Goal: Task Accomplishment & Management: Complete application form

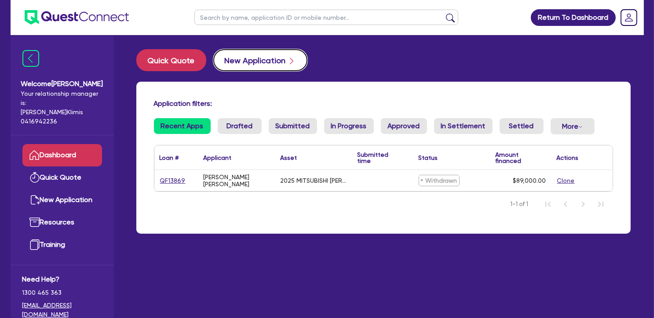
click at [242, 63] on button "New Application" at bounding box center [260, 60] width 94 height 22
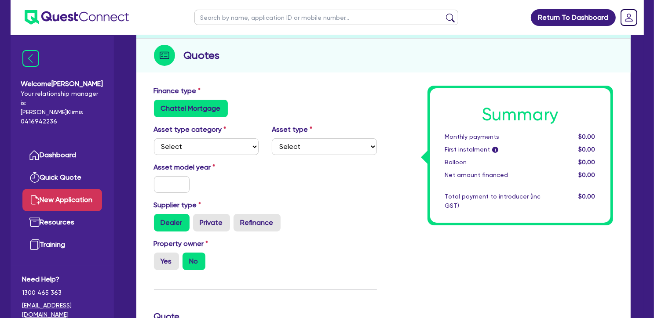
scroll to position [95, 0]
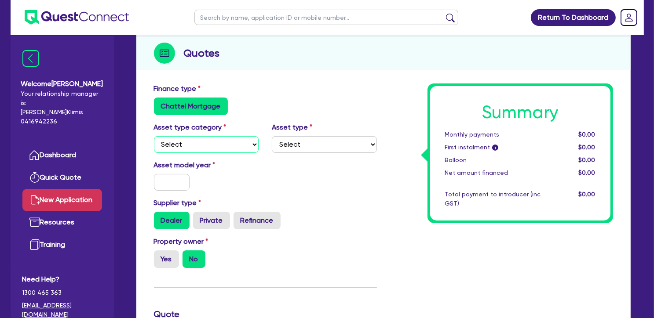
click at [222, 143] on select "Select Cars and light trucks Primary assets Secondary assets Tertiary assets" at bounding box center [206, 144] width 105 height 17
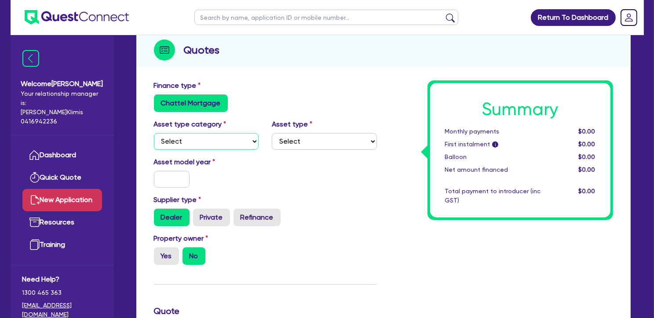
click at [222, 142] on select "Select Cars and light trucks Primary assets Secondary assets Tertiary assets" at bounding box center [206, 141] width 105 height 17
select select "SECONDARY_ASSETS"
click at [154, 133] on select "Select Cars and light trucks Primary assets Secondary assets Tertiary assets" at bounding box center [206, 141] width 105 height 17
click at [323, 135] on select "Select Generators and compressors Engineering and toolmaking Woodworking and me…" at bounding box center [324, 141] width 105 height 17
select select "CNC_AND_EDGE_BENDERS"
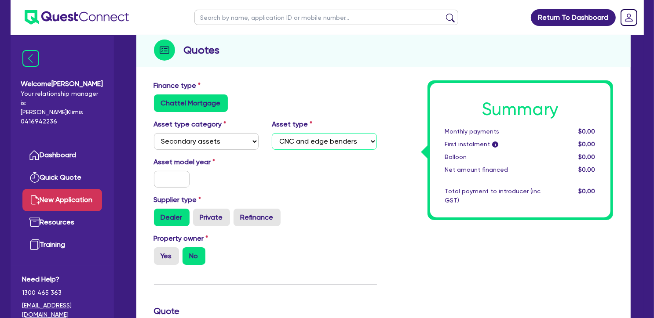
click at [272, 133] on select "Select Generators and compressors Engineering and toolmaking Woodworking and me…" at bounding box center [324, 141] width 105 height 17
click at [170, 183] on input "text" at bounding box center [172, 179] width 36 height 17
type input "2011"
click at [299, 165] on div "Asset model year [DATE]" at bounding box center [265, 176] width 236 height 38
click at [254, 217] on label "Refinance" at bounding box center [256, 218] width 47 height 18
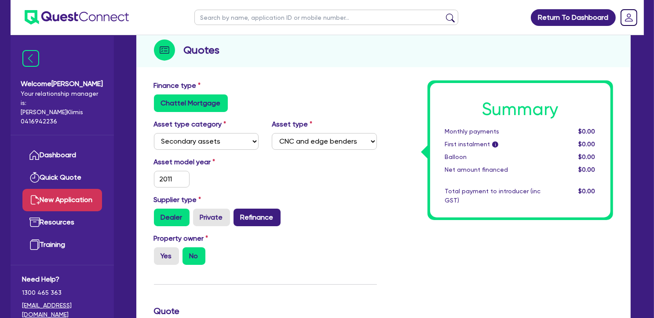
click at [239, 215] on input "Refinance" at bounding box center [236, 212] width 6 height 6
radio input "true"
click at [290, 241] on div "Property owner Yes No" at bounding box center [265, 252] width 236 height 39
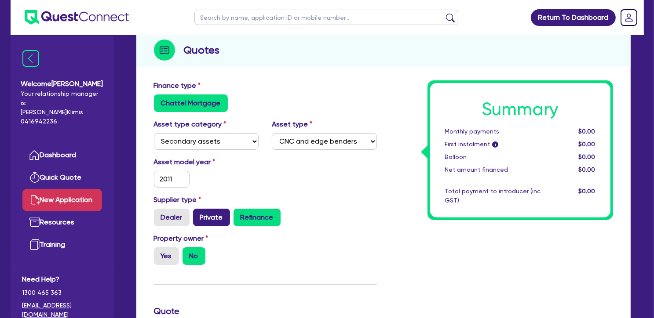
click at [223, 221] on label "Private" at bounding box center [211, 218] width 37 height 18
click at [199, 215] on input "Private" at bounding box center [196, 212] width 6 height 6
radio input "true"
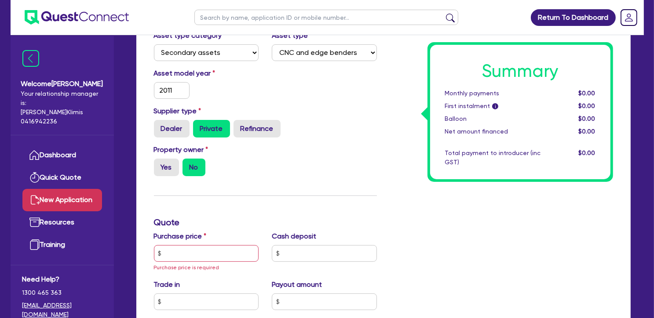
scroll to position [188, 0]
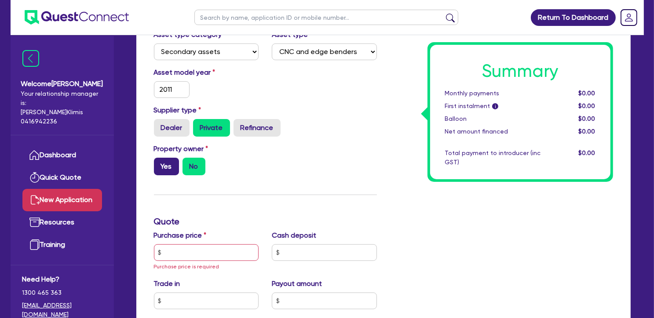
click at [164, 163] on label "Yes" at bounding box center [166, 167] width 25 height 18
click at [160, 163] on input "Yes" at bounding box center [157, 161] width 6 height 6
radio input "true"
click at [191, 168] on label "No" at bounding box center [193, 167] width 23 height 18
click at [188, 164] on input "No" at bounding box center [185, 161] width 6 height 6
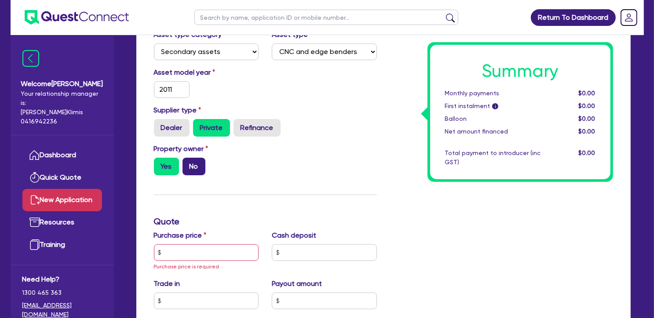
radio input "true"
click at [194, 250] on input "text" at bounding box center [206, 252] width 105 height 17
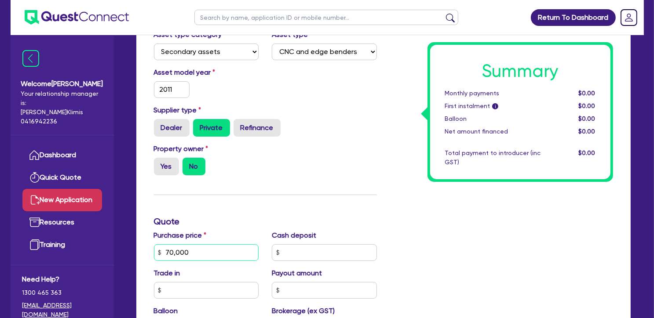
type input "70,000"
click at [487, 254] on div "Summary Monthly payments $0.00 First instalment i $0.00 Balloon $0.00 Net amoun…" at bounding box center [501, 253] width 236 height 524
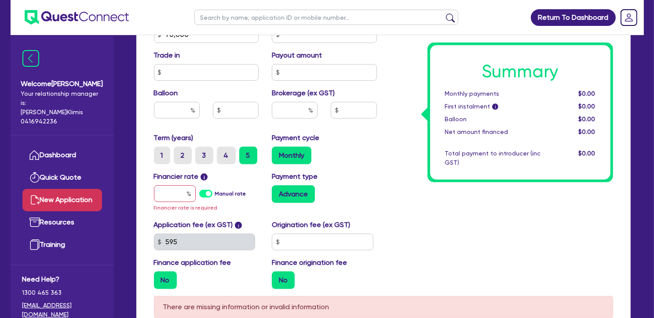
scroll to position [407, 0]
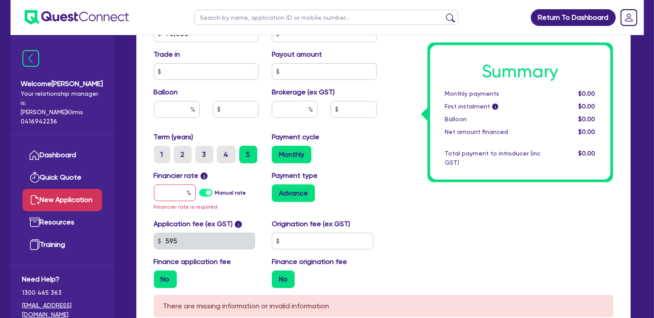
click at [215, 193] on label "Manual rate" at bounding box center [230, 193] width 31 height 8
click at [0, 0] on input "Manual rate" at bounding box center [0, 0] width 0 height 0
type input "17"
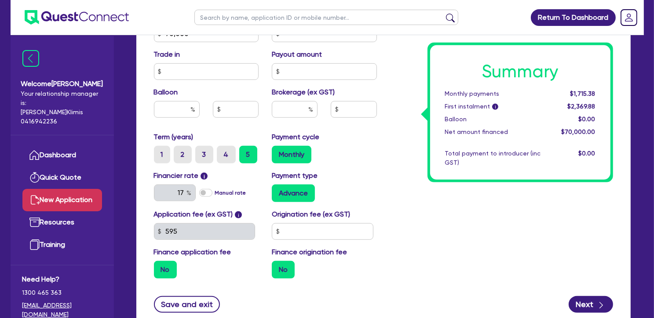
click at [434, 237] on div "Summary Monthly payments $1,715.38 First instalment i $2,369.88 Balloon $0.00 N…" at bounding box center [501, 29] width 236 height 514
click at [328, 234] on input "text" at bounding box center [323, 231] width 102 height 17
drag, startPoint x: 323, startPoint y: 231, endPoint x: 251, endPoint y: 217, distance: 73.5
click at [251, 217] on div "Application fee (ex GST) i 595 Origination fee (ex GST) 5,000 Finance applicati…" at bounding box center [265, 247] width 236 height 77
type input "2,500"
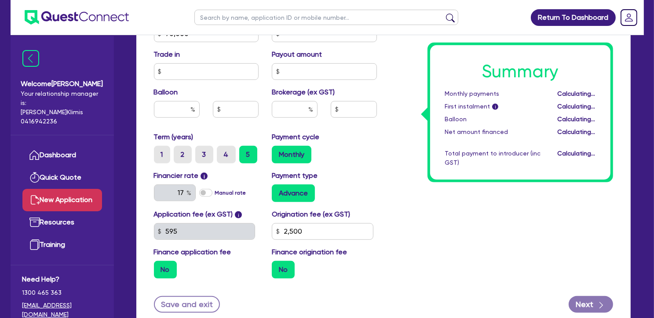
click at [487, 226] on div "Summary Monthly payments Calculating... First instalment i Calculating... Ballo…" at bounding box center [501, 29] width 236 height 514
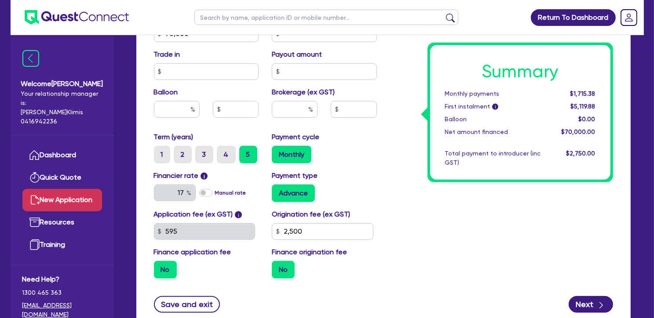
click at [277, 272] on label "No" at bounding box center [283, 270] width 23 height 18
click at [277, 267] on input "No" at bounding box center [275, 264] width 6 height 6
click at [286, 268] on label "No" at bounding box center [283, 270] width 23 height 18
click at [277, 267] on input "No" at bounding box center [275, 264] width 6 height 6
click at [202, 279] on div "Application fee (ex GST) i 595 Origination fee (ex GST) 2,500 Finance applicati…" at bounding box center [265, 247] width 236 height 77
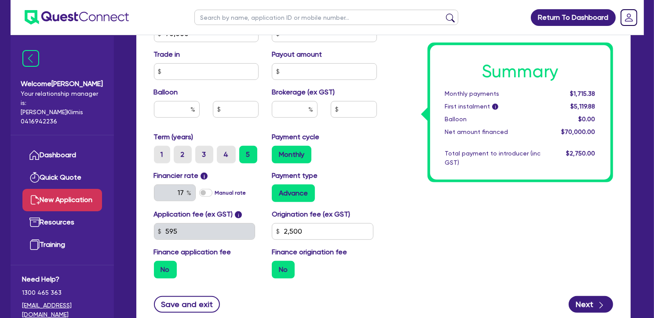
click at [162, 269] on label "No" at bounding box center [165, 270] width 23 height 18
click at [160, 267] on input "No" at bounding box center [157, 264] width 6 height 6
click at [221, 278] on div "Application fee (ex GST) i 595 Origination fee (ex GST) 2,500 Finance applicati…" at bounding box center [265, 247] width 236 height 77
click at [287, 110] on input "text" at bounding box center [295, 109] width 46 height 17
type input "5"
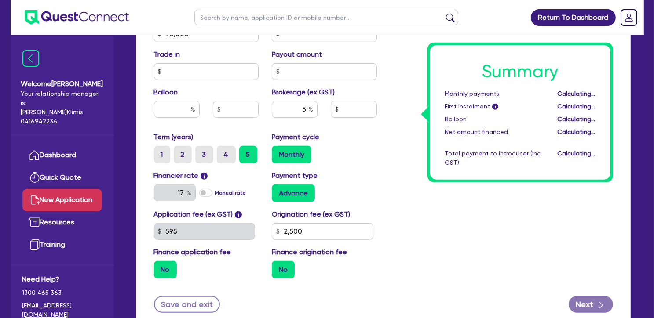
click at [461, 244] on div "Summary Monthly payments Calculating... First instalment i Calculating... Ballo…" at bounding box center [501, 29] width 236 height 514
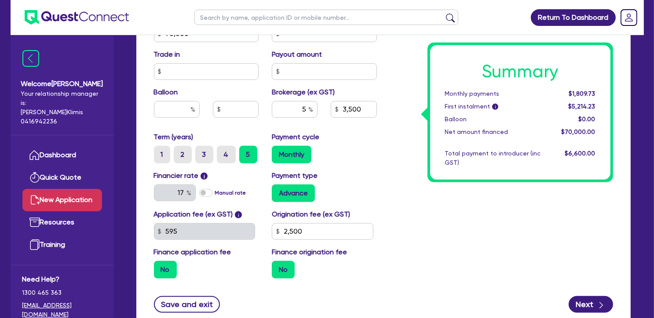
scroll to position [473, 0]
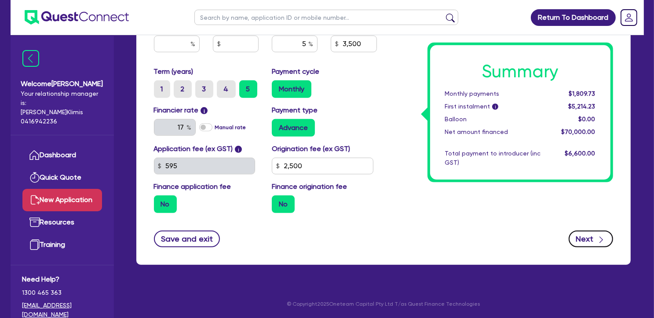
click at [585, 237] on button "Next" at bounding box center [591, 239] width 44 height 17
type input "3,500"
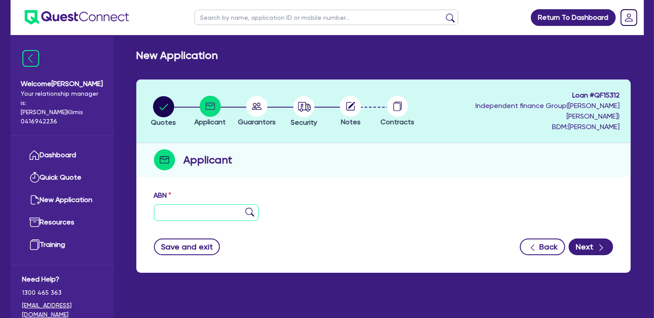
click at [202, 204] on input "text" at bounding box center [206, 212] width 105 height 17
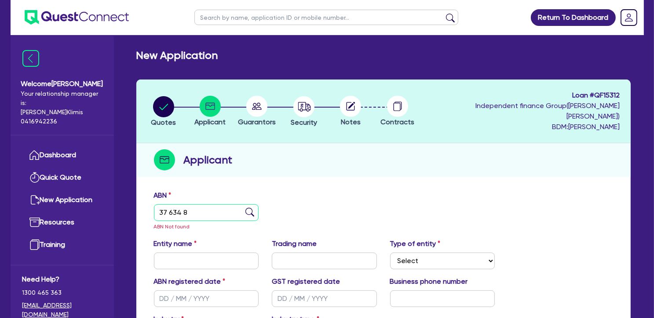
click at [193, 208] on input "37 634 8" at bounding box center [206, 212] width 105 height 17
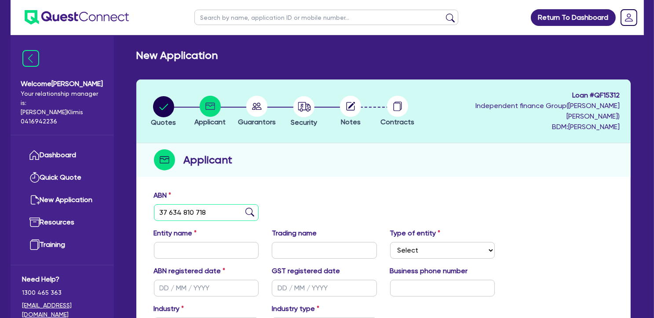
type input "37 634 810 718"
click at [351, 190] on div "ABN 37 634 810 718" at bounding box center [383, 209] width 472 height 38
type input "REAL ENGINEERING HOLDINGS PTY LTD"
select select "COMPANY"
type input "[DATE]"
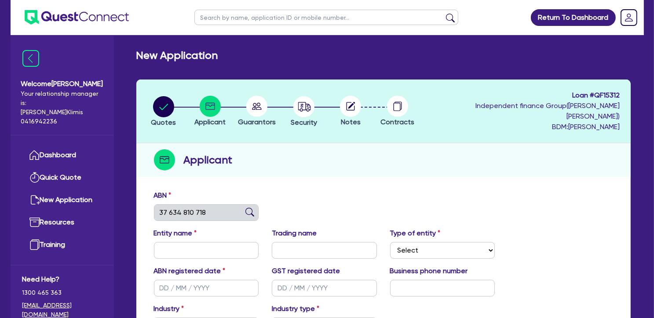
type input "[DATE]"
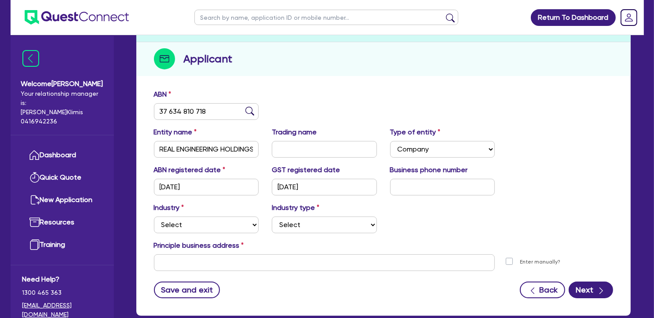
scroll to position [102, 0]
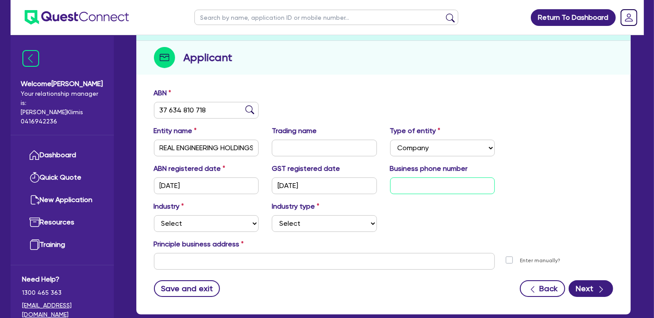
click at [418, 178] on input "text" at bounding box center [442, 186] width 105 height 17
paste input "04 3508 7695"
type input "04 3508 7695"
click at [215, 218] on select "Select Accomodation & Food Services Administrative & Support Services Agricultu…" at bounding box center [206, 223] width 105 height 17
select select "MANUFACTURING"
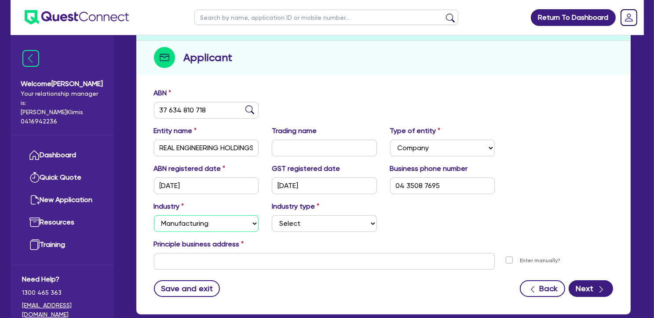
click at [154, 215] on select "Select Accomodation & Food Services Administrative & Support Services Agricultu…" at bounding box center [206, 223] width 105 height 17
click at [310, 219] on select "Select Food Processing & Manufacturing Bottled Drinks & Brewed Beverages Textil…" at bounding box center [324, 223] width 105 height 17
click at [350, 218] on select "Select Food Processing & Manufacturing Bottled Drinks & Brewed Beverages Textil…" at bounding box center [324, 223] width 105 height 17
select select "MACHINARY_EQUIPMENT"
click at [272, 215] on select "Select Food Processing & Manufacturing Bottled Drinks & Brewed Beverages Textil…" at bounding box center [324, 223] width 105 height 17
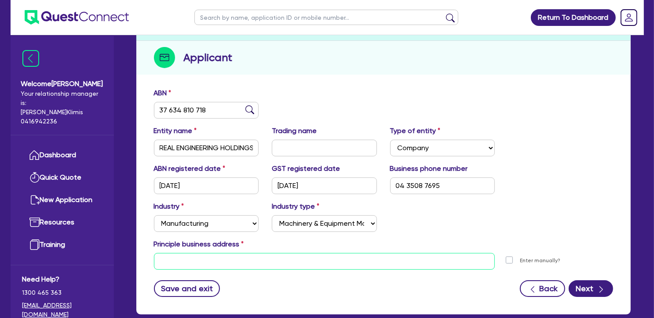
click at [232, 253] on input "text" at bounding box center [324, 261] width 341 height 17
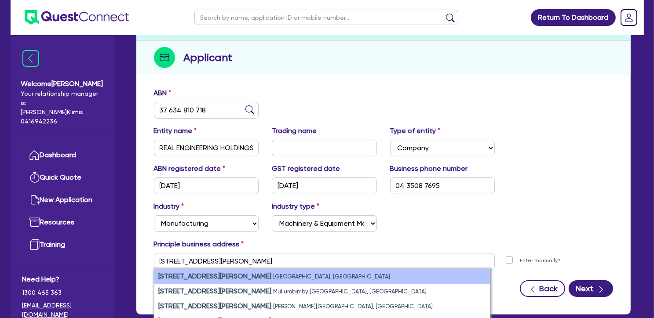
click at [273, 273] on small "[GEOGRAPHIC_DATA], [GEOGRAPHIC_DATA]" at bounding box center [331, 276] width 117 height 7
type input "3 [STREET_ADDRESS][PERSON_NAME]"
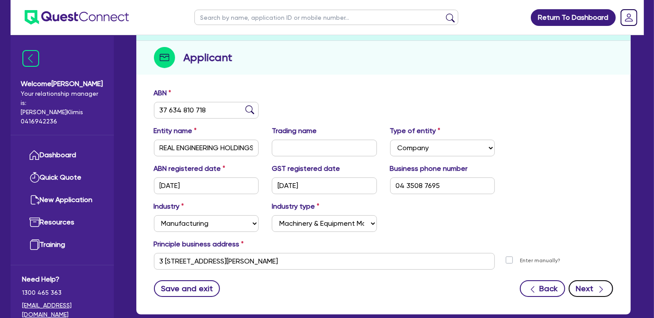
click at [591, 281] on button "Next" at bounding box center [591, 289] width 44 height 17
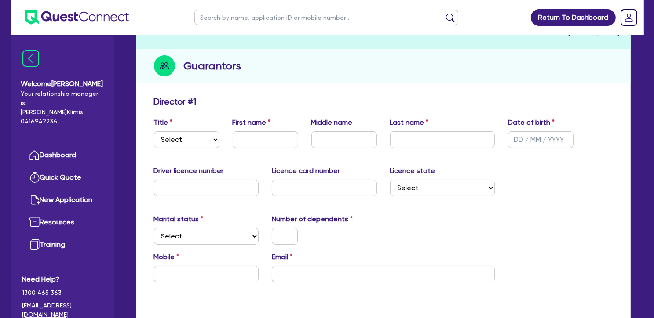
scroll to position [97, 0]
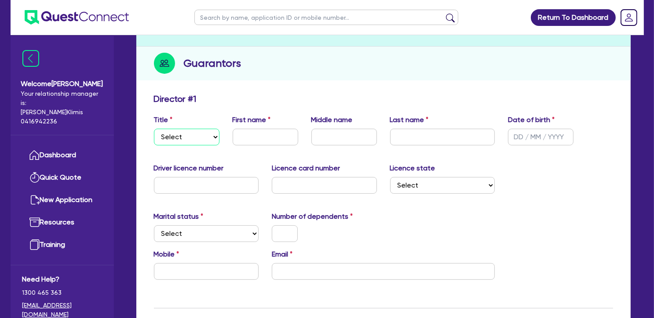
click at [188, 129] on select "Select Mr Mrs Ms Miss Dr" at bounding box center [187, 137] width 66 height 17
click at [154, 129] on select "Select Mr Mrs Ms Miss Dr" at bounding box center [187, 137] width 66 height 17
click at [267, 129] on input "text" at bounding box center [266, 137] width 66 height 17
click at [168, 129] on select "Select Mr Mrs Ms Miss Dr" at bounding box center [187, 137] width 66 height 17
select select "MRS"
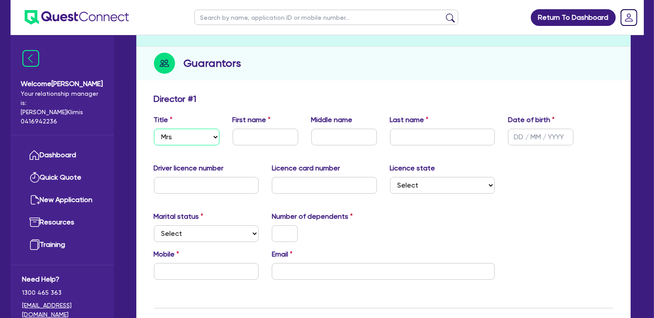
click at [154, 129] on select "Select Mr Mrs Ms Miss Dr" at bounding box center [187, 137] width 66 height 17
click at [262, 129] on input "text" at bounding box center [266, 137] width 66 height 17
type input "[PERSON_NAME]"
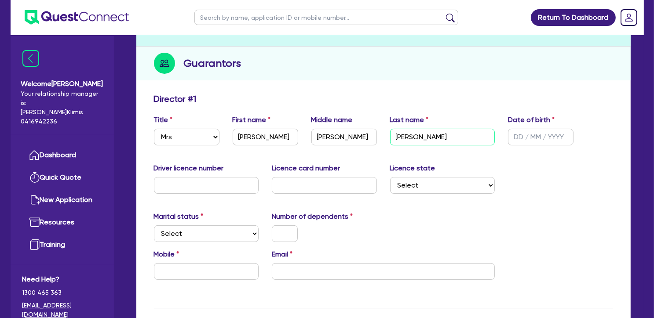
click at [400, 129] on input "[PERSON_NAME]" at bounding box center [442, 137] width 105 height 17
type input "[PERSON_NAME]"
type input "0413 246 204"
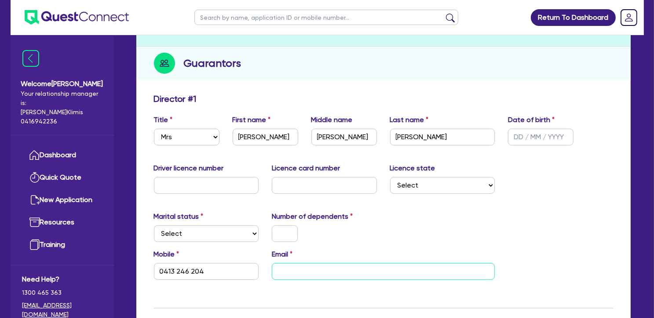
type input "[EMAIL_ADDRESS][DOMAIN_NAME]"
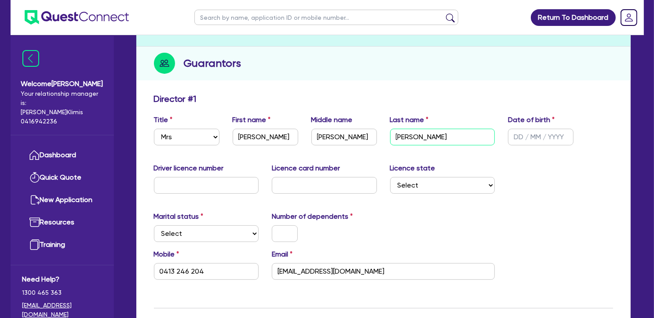
type input "0413 246 204"
click at [524, 185] on div "Driver licence number Licence card number Licence state Select [GEOGRAPHIC_DATA…" at bounding box center [383, 182] width 472 height 38
drag, startPoint x: 513, startPoint y: 129, endPoint x: 507, endPoint y: 163, distance: 34.5
click at [513, 129] on input "text" at bounding box center [541, 137] width 66 height 17
click at [508, 129] on input "text" at bounding box center [541, 137] width 66 height 17
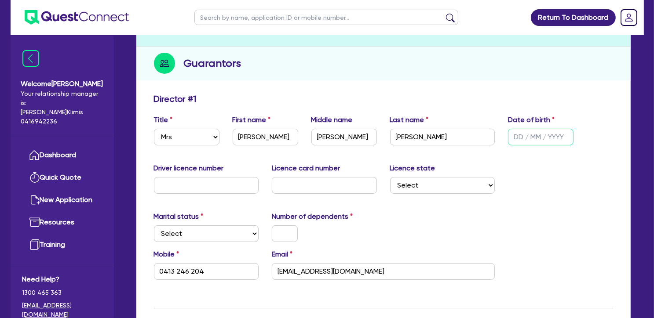
type input "1 / /"
type input "0413 246 204"
type input "19/ /"
type input "0413 246 204"
type input "19/1 /"
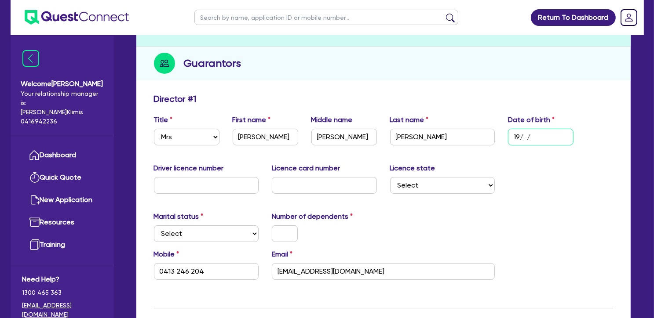
type input "0413 246 204"
type input "19/11/"
type input "0413 246 204"
type input "19/11/1"
type input "0413 246 204"
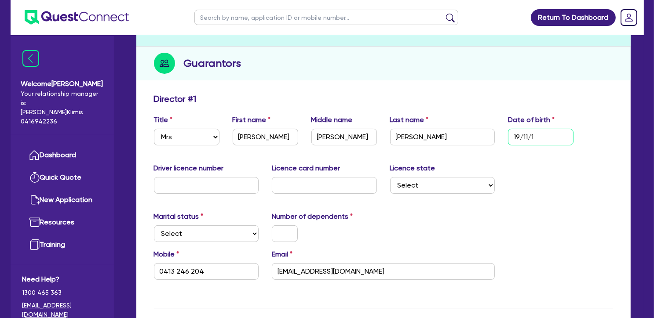
type input "[DATE]"
type input "0413 246 204"
type input "19/11/198"
type input "0413 246 204"
type input "[DATE]"
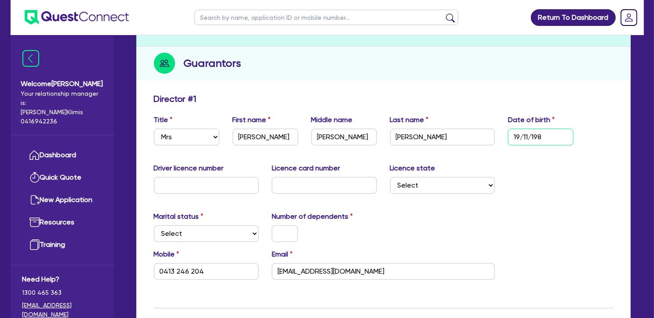
type input "0413 246 204"
type input "[DATE]"
click at [189, 179] on input "text" at bounding box center [206, 185] width 105 height 17
type input "1"
type input "0413 246 204"
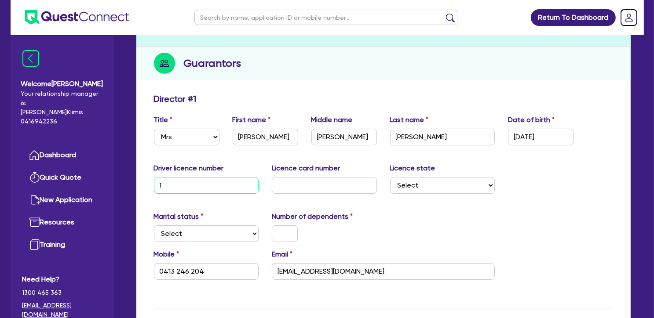
type input "14"
type input "0413 246 204"
type input "148"
type input "0413 246 204"
type input "1485"
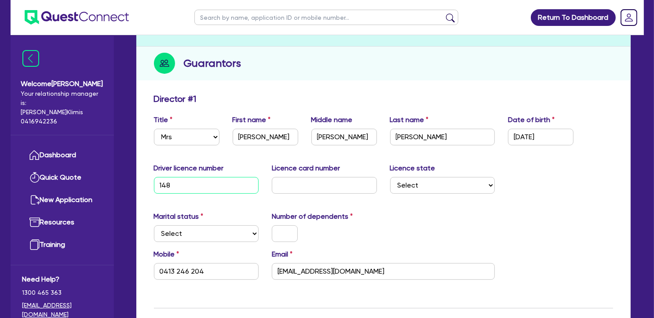
type input "0413 246 204"
type input "14850"
type input "0413 246 204"
type input "148501"
type input "0413 246 204"
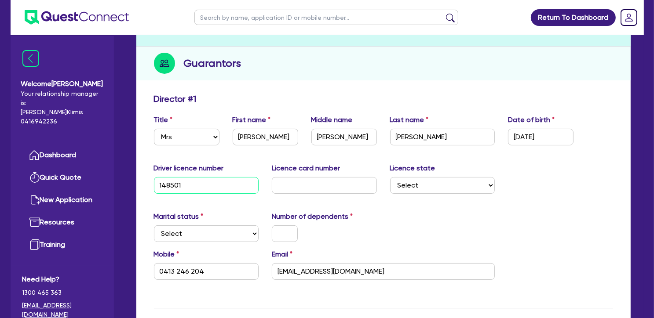
type input "1485015"
type input "0413 246 204"
type input "14850150"
type input "0413 246 204"
type input "14850150"
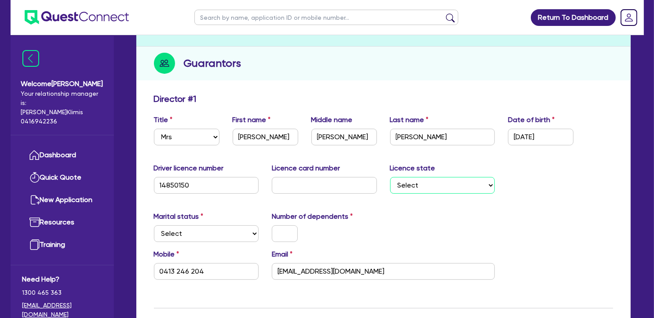
click at [429, 179] on select "Select [GEOGRAPHIC_DATA] [GEOGRAPHIC_DATA] [GEOGRAPHIC_DATA] [GEOGRAPHIC_DATA] …" at bounding box center [442, 185] width 105 height 17
select select "[GEOGRAPHIC_DATA]"
click at [390, 177] on select "Select [GEOGRAPHIC_DATA] [GEOGRAPHIC_DATA] [GEOGRAPHIC_DATA] [GEOGRAPHIC_DATA] …" at bounding box center [442, 185] width 105 height 17
type input "0413 246 204"
click at [336, 178] on input "text" at bounding box center [324, 185] width 105 height 17
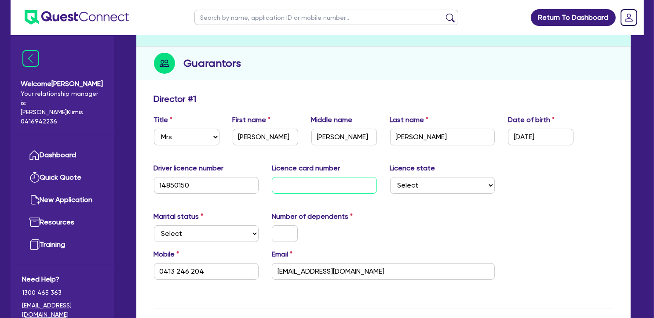
type input "2"
type input "0413 246 204"
type input "20"
type input "0413 246 204"
type input "205"
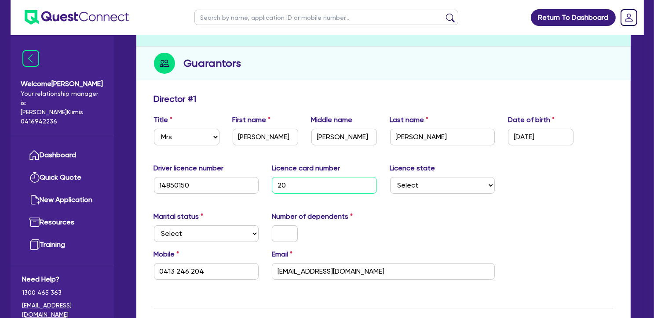
type input "0413 246 204"
type input "2055"
type input "0413 246 204"
type input "20559"
type input "0413 246 204"
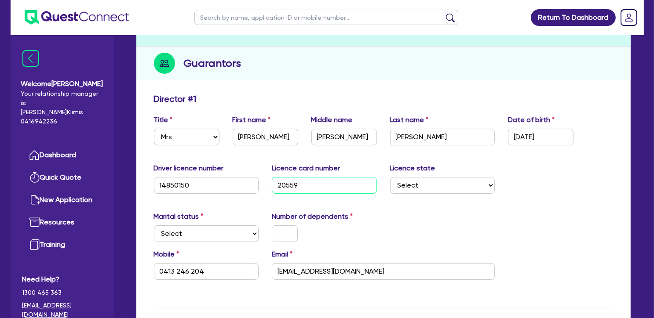
type input "205591"
type input "0413 246 204"
type input "2055910"
type input "0413 246 204"
type input "20559103"
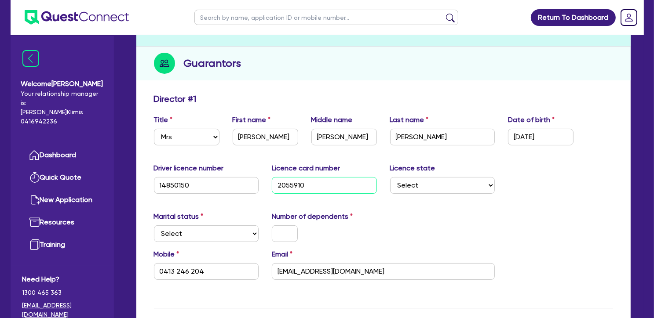
type input "0413 246 204"
type input "205591034"
type input "0413 246 204"
type input "2055910346"
type input "0413 246 204"
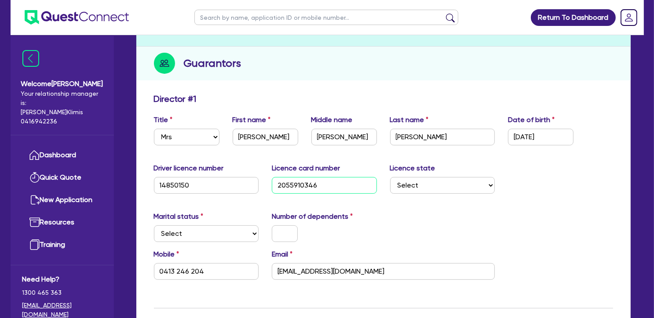
type input "2055910346"
click at [226, 226] on select "Select Single Married De Facto / Partner" at bounding box center [206, 234] width 105 height 17
select select "MARRIED"
click at [154, 226] on select "Select Single Married De Facto / Partner" at bounding box center [206, 234] width 105 height 17
type input "0413 246 204"
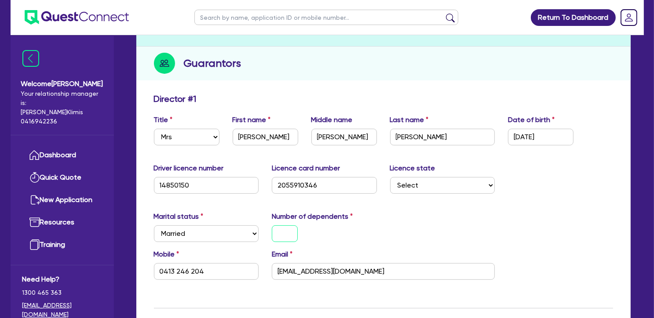
click at [284, 226] on input "text" at bounding box center [285, 234] width 26 height 17
type input "0"
type input "0413 246 204"
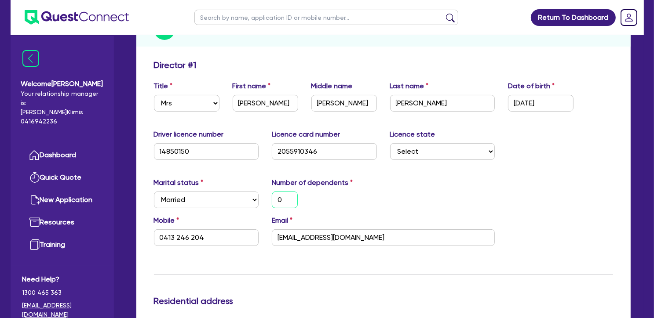
scroll to position [196, 0]
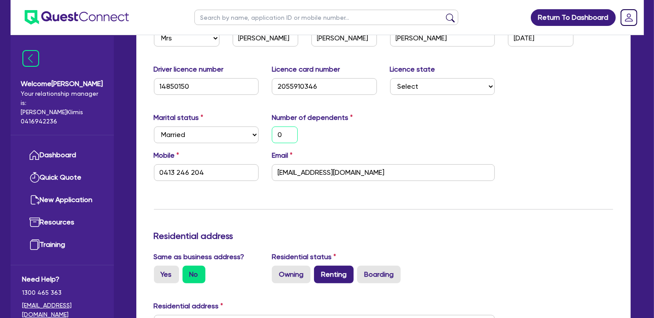
type input "0"
click at [336, 266] on label "Renting" at bounding box center [334, 275] width 40 height 18
click at [320, 266] on input "Renting" at bounding box center [317, 269] width 6 height 6
radio input "true"
type input "0"
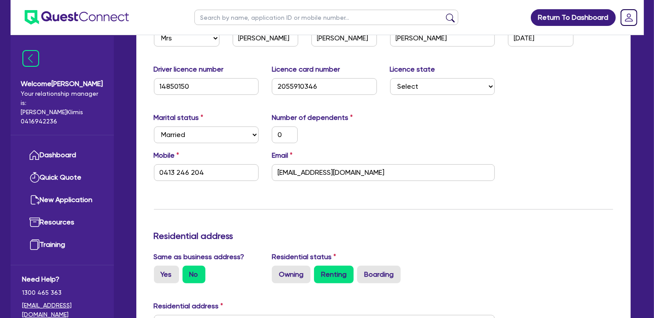
type input "0413 246 204"
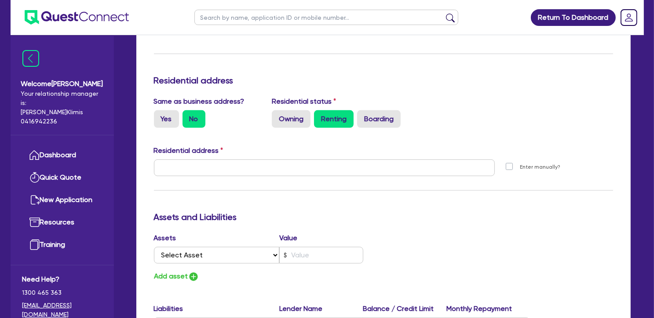
scroll to position [398, 0]
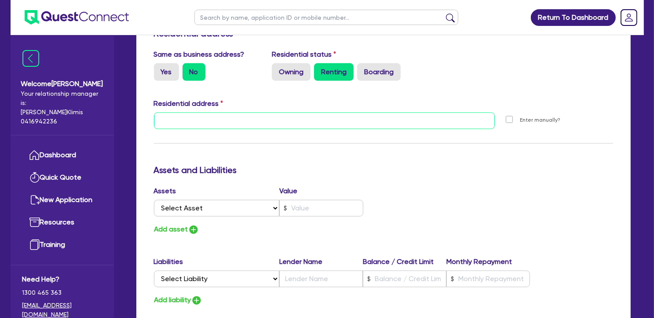
click at [220, 114] on input "text" at bounding box center [324, 121] width 341 height 17
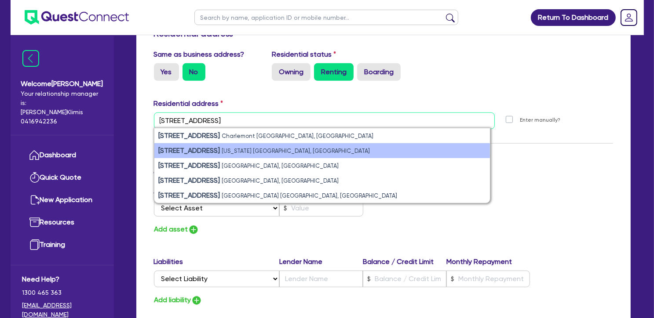
type input "[STREET_ADDRESS]"
click at [229, 148] on small "[US_STATE] [GEOGRAPHIC_DATA], [GEOGRAPHIC_DATA]" at bounding box center [296, 151] width 148 height 7
type input "0"
type input "0413 246 204"
type input "[STREET_ADDRESS][US_STATE]"
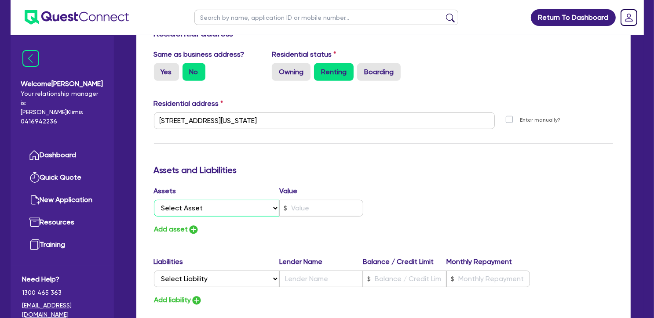
click at [211, 203] on select "Select Asset Cash Property Investment property Vehicle Truck Trailer Equipment …" at bounding box center [217, 208] width 126 height 17
select select "HOUSEHOLD_PERSONAL"
click at [154, 200] on select "Select Asset Cash Property Investment property Vehicle Truck Trailer Equipment …" at bounding box center [217, 208] width 126 height 17
type input "0"
type input "0413 246 204"
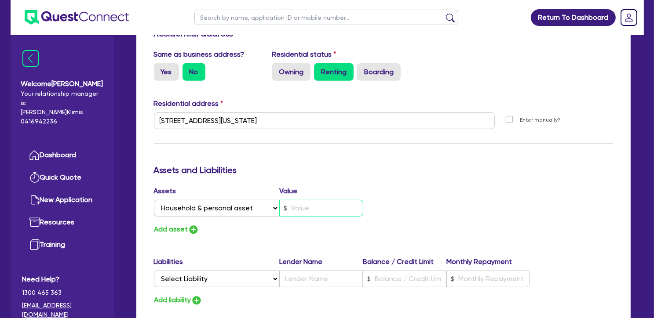
click at [310, 200] on input "text" at bounding box center [321, 208] width 84 height 17
type input "0"
type input "0413 246 204"
type input "1"
type input "0"
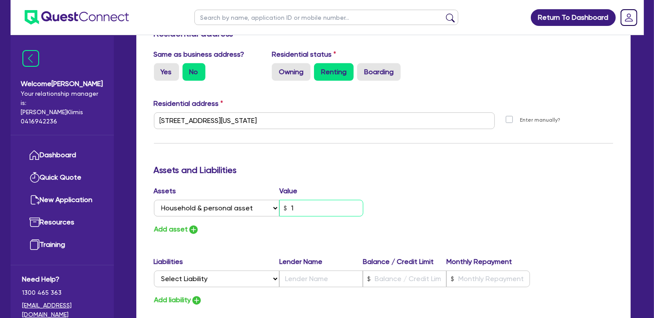
type input "0413 246 204"
type input "10"
type input "0"
type input "0413 246 204"
type input "100"
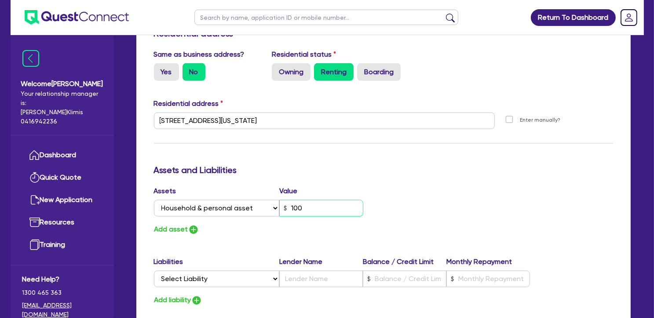
type input "0"
type input "0413 246 204"
type input "1,000"
type input "0"
type input "0413 246 204"
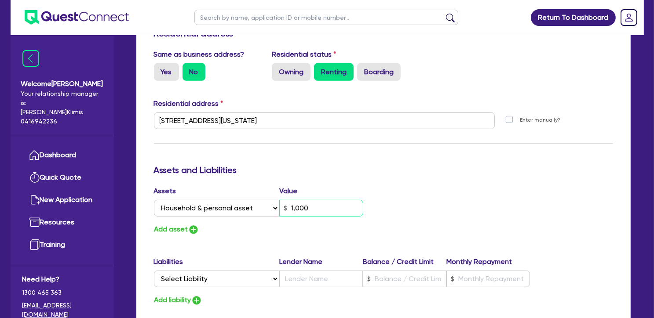
type input "10,000"
type input "0"
type input "0413 246 204"
type input "100,000"
drag, startPoint x: 316, startPoint y: 202, endPoint x: 266, endPoint y: 184, distance: 53.3
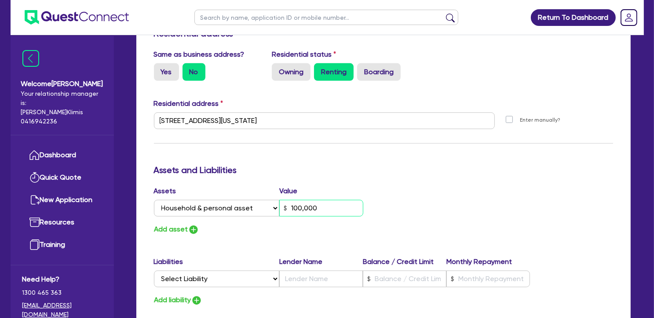
click at [266, 186] on div "Assets Value Select Asset Cash Property Investment property Vehicle Truck Trail…" at bounding box center [265, 203] width 236 height 34
type input "0"
type input "0413 246 204"
type input "8"
type input "0"
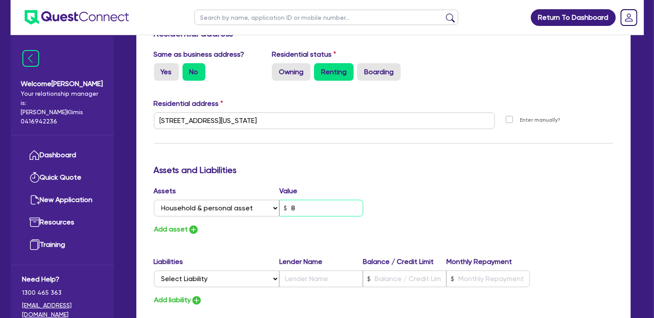
type input "0413 246 204"
type input "85"
type input "0"
type input "0413 246 204"
type input "850"
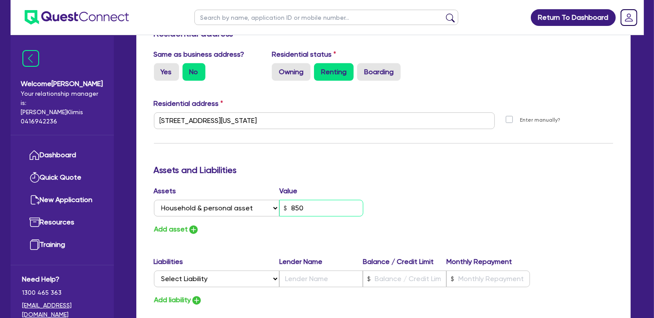
type input "0"
type input "0413 246 204"
type input "8,500"
type input "0"
type input "0413 246 204"
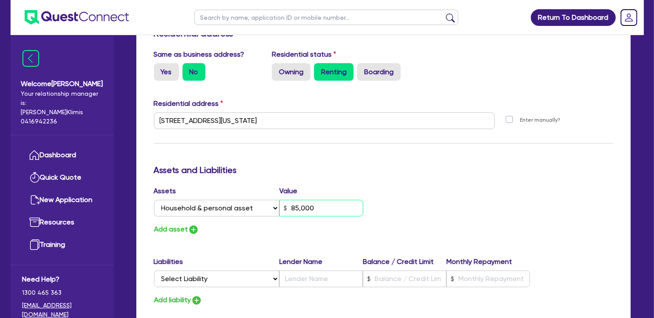
type input "85,000"
click at [395, 186] on div "Assets Value Select Asset Cash Property Investment property Vehicle Truck Trail…" at bounding box center [383, 211] width 472 height 50
click at [197, 225] on img "button" at bounding box center [193, 230] width 11 height 11
type input "0"
type input "0413 246 204"
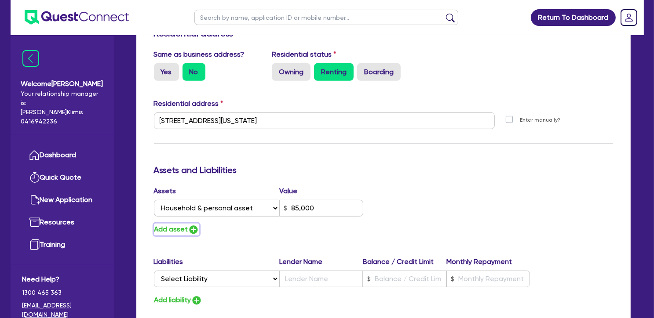
type input "85,000"
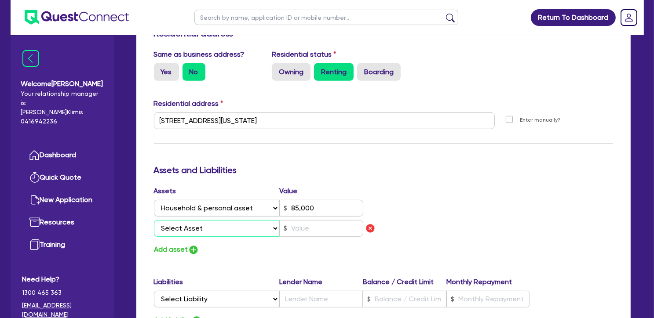
click at [205, 220] on select "Select Asset Cash Property Investment property Vehicle Truck Trailer Equipment …" at bounding box center [217, 228] width 126 height 17
select select "CASH"
click at [154, 220] on select "Select Asset Cash Property Investment property Vehicle Truck Trailer Equipment …" at bounding box center [217, 228] width 126 height 17
type input "0"
type input "0413 246 204"
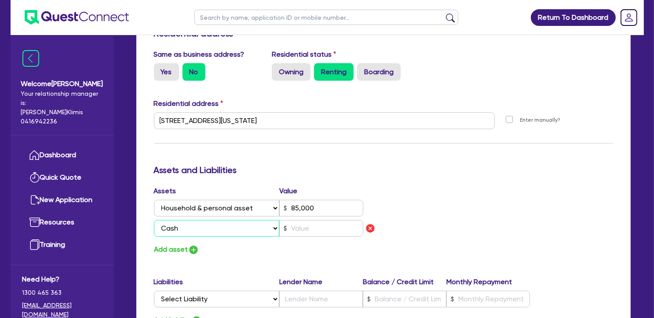
type input "85,000"
click at [318, 224] on input "text" at bounding box center [321, 228] width 84 height 17
type input "0"
type input "0413 246 204"
type input "85,000"
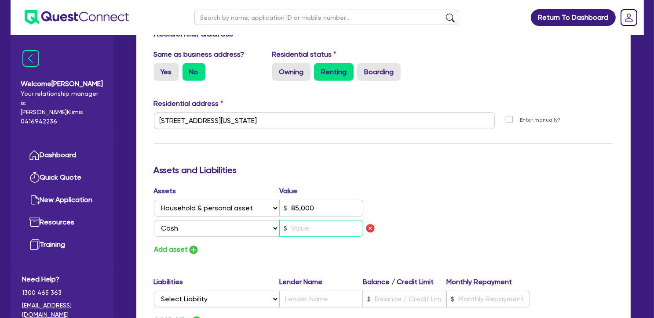
type input "2"
type input "0"
type input "0413 246 204"
type input "85,000"
type input "25"
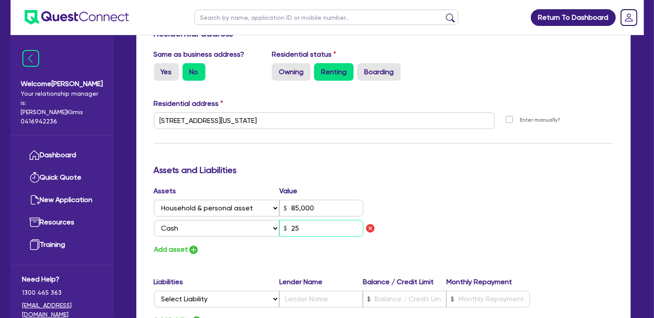
type input "0"
type input "0413 246 204"
type input "85,000"
type input "250"
type input "0"
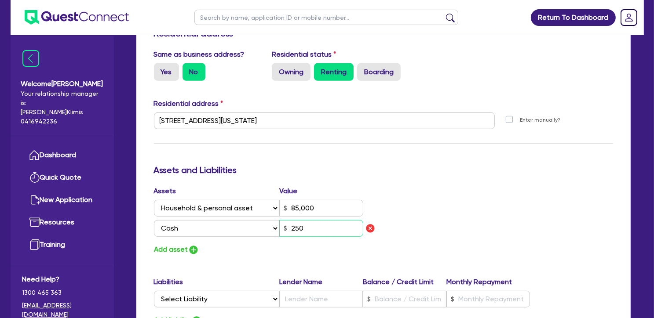
type input "0413 246 204"
type input "85,000"
type input "2,500"
type input "0"
type input "0413 246 204"
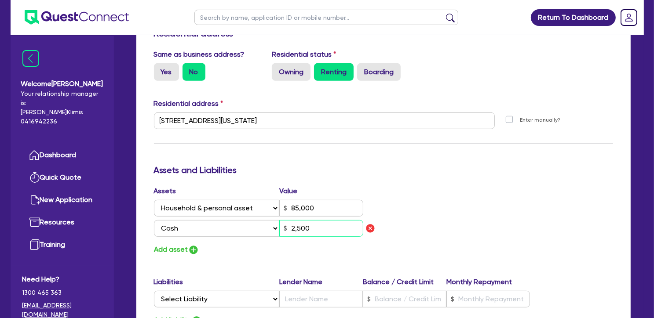
type input "85,000"
type input "25,000"
click at [281, 258] on div "Update residential status for Director #1 Boarding is only acceptable when the …" at bounding box center [383, 127] width 459 height 671
click at [194, 245] on img "button" at bounding box center [193, 250] width 11 height 11
type input "0"
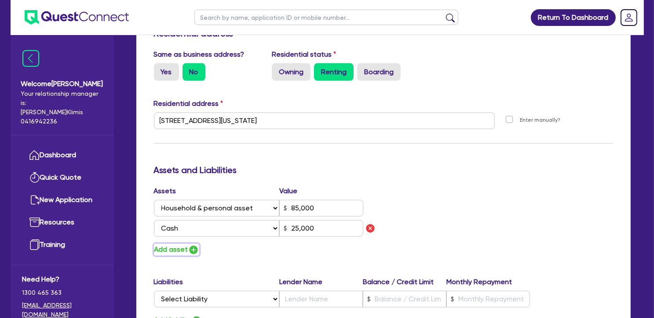
type input "0413 246 204"
type input "85,000"
type input "25,000"
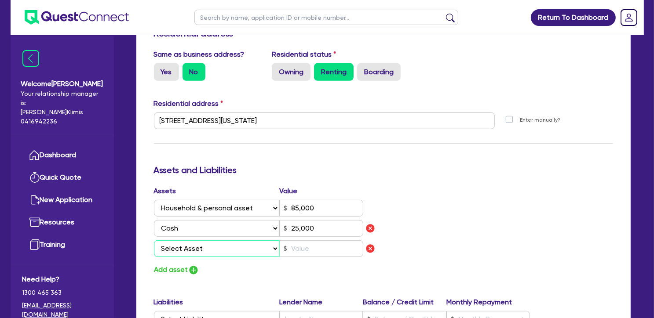
click at [195, 241] on select "Select Asset Cash Property Investment property Vehicle Truck Trailer Equipment …" at bounding box center [217, 249] width 126 height 17
select select "VEHICLE"
click at [154, 241] on select "Select Asset Cash Property Investment property Vehicle Truck Trailer Equipment …" at bounding box center [217, 249] width 126 height 17
type input "0"
type input "0413 246 204"
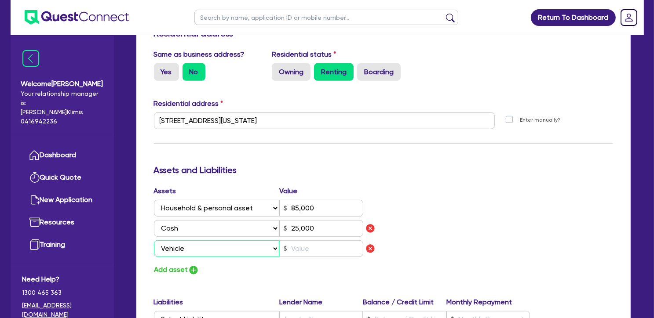
type input "85,000"
type input "25,000"
click at [311, 241] on input "text" at bounding box center [321, 249] width 84 height 17
type input "0"
type input "0413 246 204"
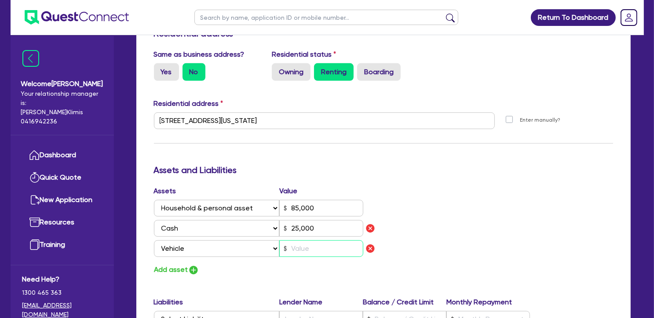
type input "85,000"
type input "25,000"
type input "2"
type input "0"
type input "0413 246 204"
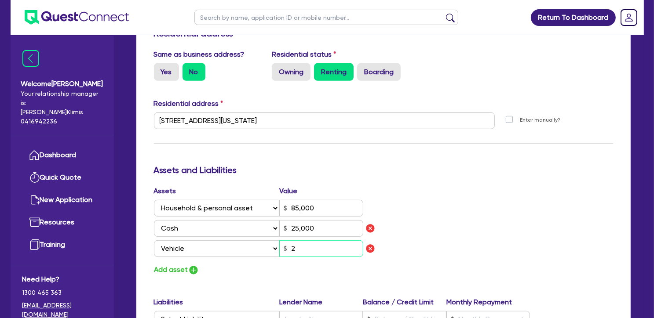
type input "85,000"
type input "25,000"
type input "25"
type input "0"
type input "0413 246 204"
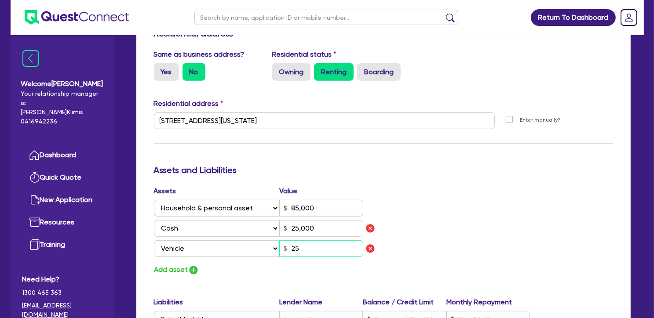
type input "85,000"
type input "25,000"
type input "250"
type input "0"
type input "0413 246 204"
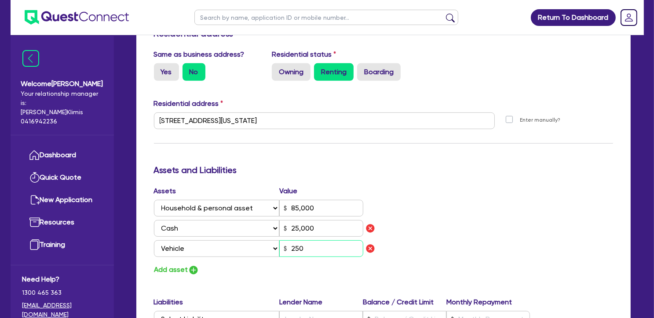
type input "85,000"
type input "25,000"
type input "2,500"
type input "0"
type input "0413 246 204"
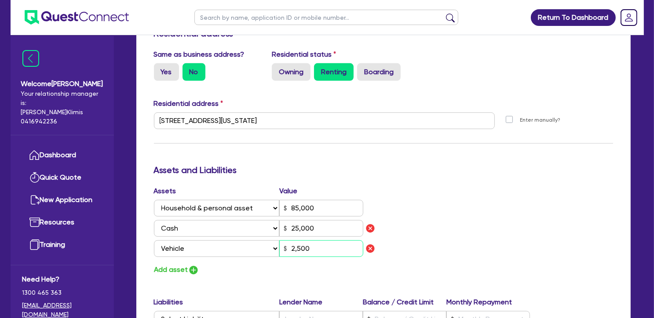
type input "85,000"
type input "25,000"
click at [194, 265] on img "button" at bounding box center [193, 270] width 11 height 11
type input "0"
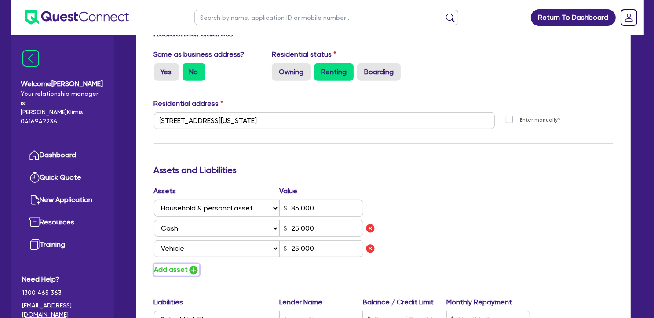
type input "0413 246 204"
type input "85,000"
type input "25,000"
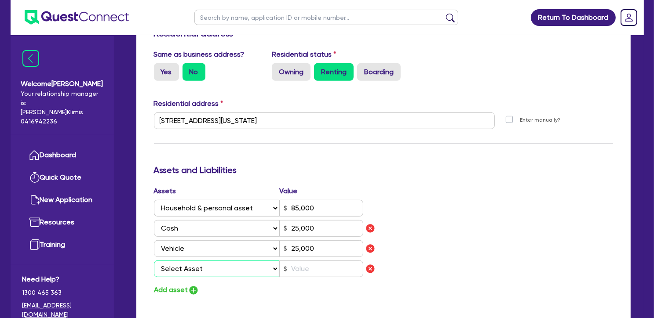
click at [256, 261] on select "Select Asset Cash Property Investment property Vehicle Truck Trailer Equipment …" at bounding box center [217, 269] width 126 height 17
select select "EQUIPMENT"
click at [154, 261] on select "Select Asset Cash Property Investment property Vehicle Truck Trailer Equipment …" at bounding box center [217, 269] width 126 height 17
click at [320, 261] on input "text" at bounding box center [321, 269] width 84 height 17
click at [472, 233] on div "Assets Value Select Asset Cash Property Investment property Vehicle Truck Trail…" at bounding box center [383, 241] width 472 height 110
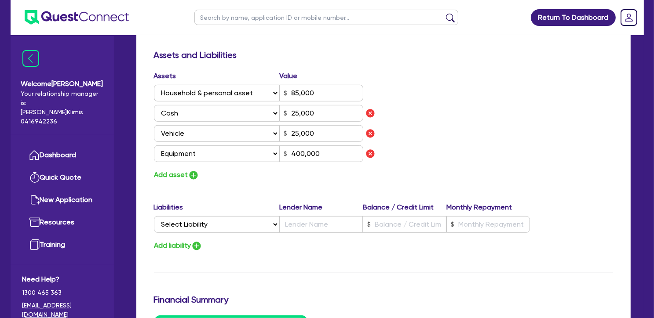
scroll to position [566, 0]
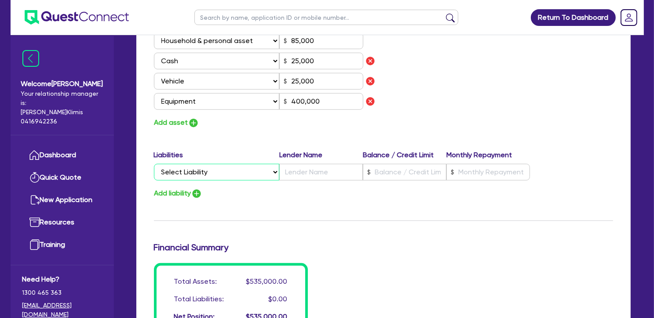
click at [222, 168] on select "Select Liability Credit card Mortgage Investment property loan Vehicle loan Tru…" at bounding box center [216, 172] width 125 height 17
click at [154, 164] on select "Select Liability Credit card Mortgage Investment property loan Vehicle loan Tru…" at bounding box center [216, 172] width 125 height 17
click at [287, 164] on input "text" at bounding box center [321, 172] width 84 height 17
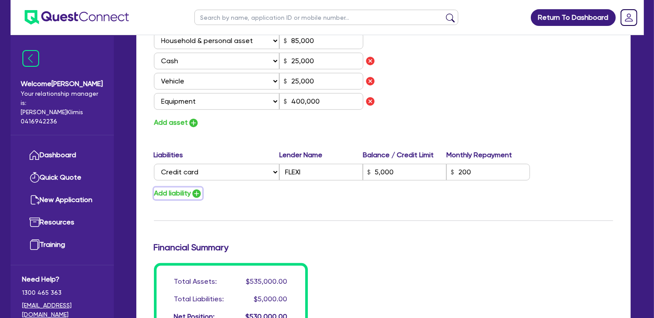
click at [198, 189] on img "button" at bounding box center [196, 194] width 11 height 11
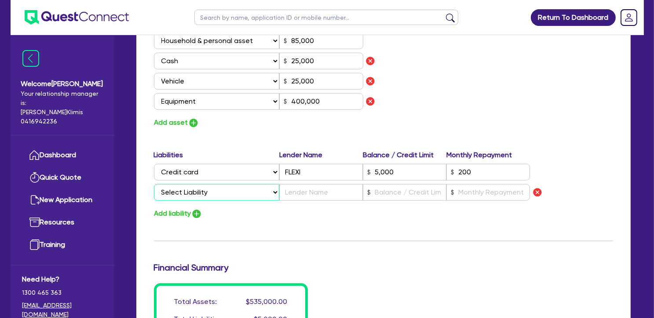
click at [196, 184] on select "Select Liability Credit card Mortgage Investment property loan Vehicle loan Tru…" at bounding box center [216, 192] width 125 height 17
click at [154, 184] on select "Select Liability Credit card Mortgage Investment property loan Vehicle loan Tru…" at bounding box center [216, 192] width 125 height 17
click at [295, 185] on input "text" at bounding box center [321, 192] width 84 height 17
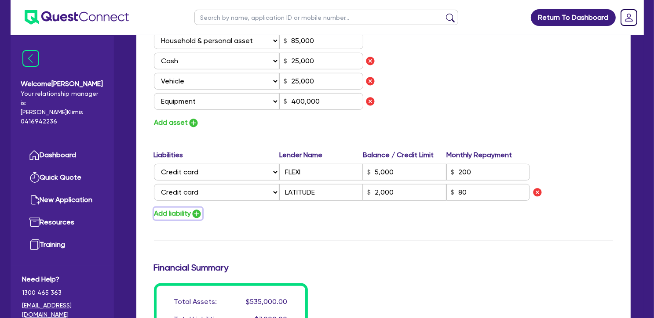
click at [201, 209] on img "button" at bounding box center [196, 214] width 11 height 11
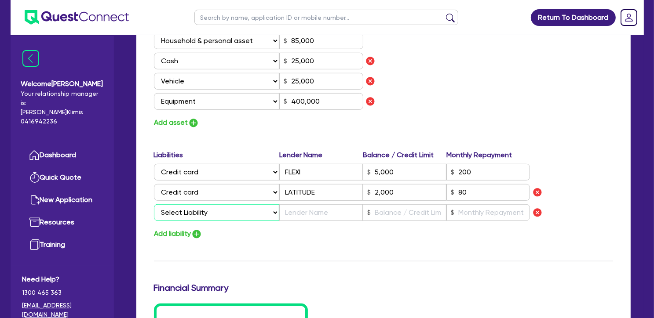
click at [197, 204] on select "Select Liability Credit card Mortgage Investment property loan Vehicle loan Tru…" at bounding box center [216, 212] width 125 height 17
click at [417, 204] on input "text" at bounding box center [405, 212] width 84 height 17
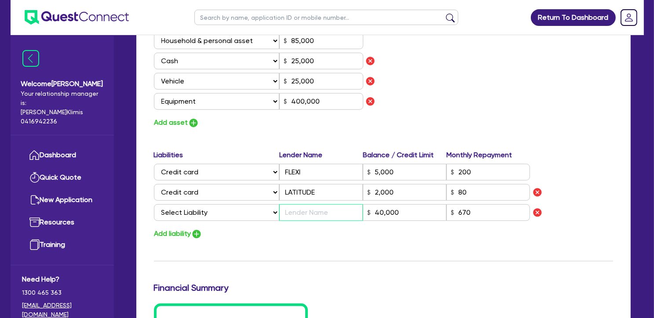
click at [303, 204] on input "text" at bounding box center [321, 212] width 84 height 17
click at [262, 204] on select "Select Liability Credit card Mortgage Investment property loan Vehicle loan Tru…" at bounding box center [216, 212] width 125 height 17
click at [310, 240] on div "Update residential status for Director #1 Boarding is only acceptable when the …" at bounding box center [383, -1] width 459 height 751
click at [259, 206] on select "Select Liability Credit card Mortgage Investment property loan Vehicle loan Tru…" at bounding box center [216, 212] width 125 height 17
click at [154, 204] on select "Select Liability Credit card Mortgage Investment property loan Vehicle loan Tru…" at bounding box center [216, 212] width 125 height 17
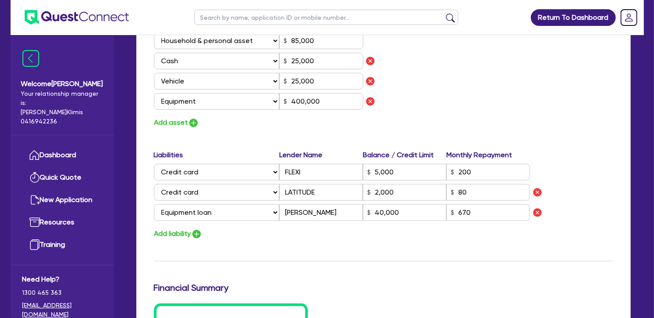
click at [340, 233] on div "Update residential status for Director #1 Boarding is only acceptable when the …" at bounding box center [383, -1] width 459 height 751
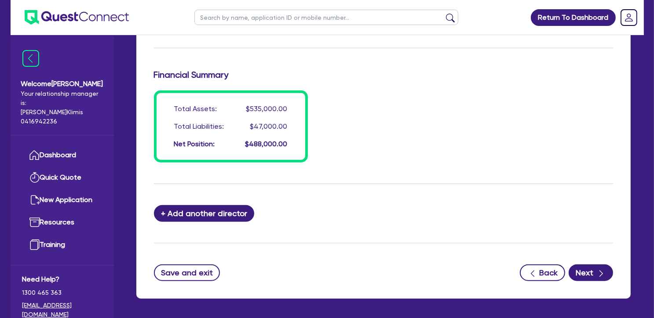
scroll to position [784, 0]
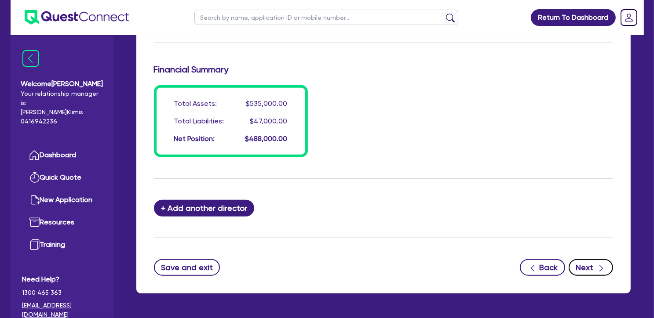
click at [591, 259] on button "Next" at bounding box center [591, 267] width 44 height 17
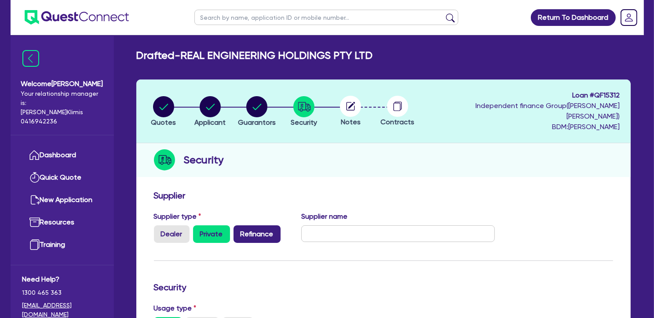
click at [265, 226] on label "Refinance" at bounding box center [256, 235] width 47 height 18
click at [239, 226] on input "Refinance" at bounding box center [236, 229] width 6 height 6
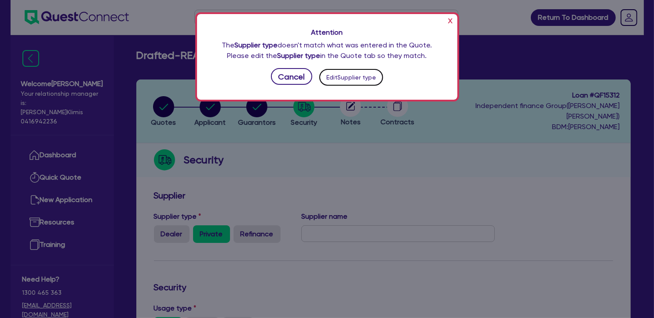
click at [351, 75] on button "Edit Supplier type" at bounding box center [351, 77] width 64 height 17
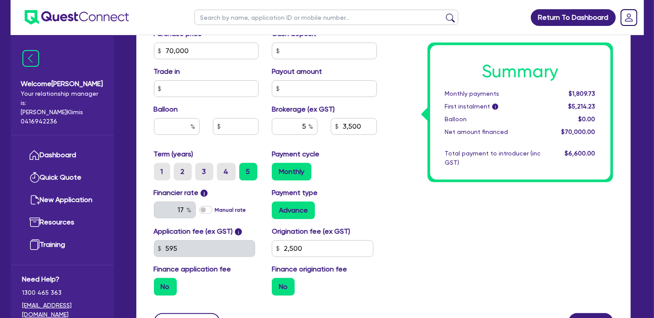
scroll to position [474, 0]
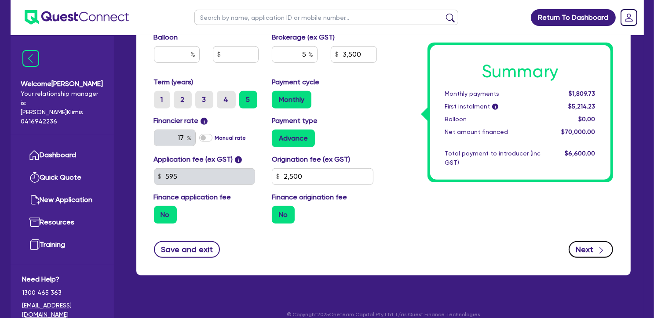
click at [592, 241] on button "Next" at bounding box center [591, 249] width 44 height 17
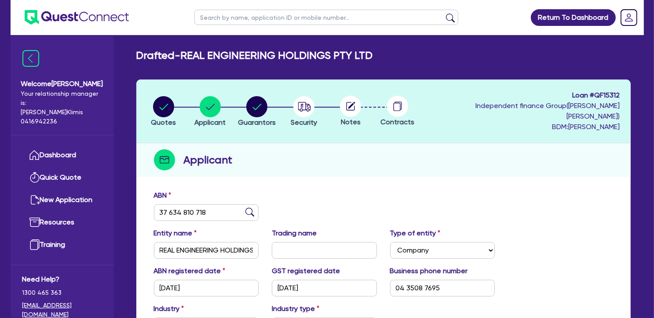
scroll to position [142, 0]
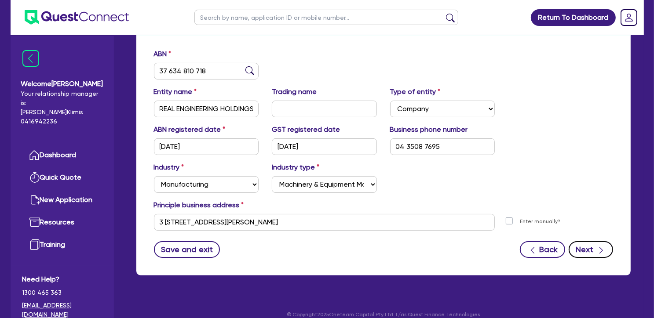
click at [587, 241] on button "Next" at bounding box center [591, 249] width 44 height 17
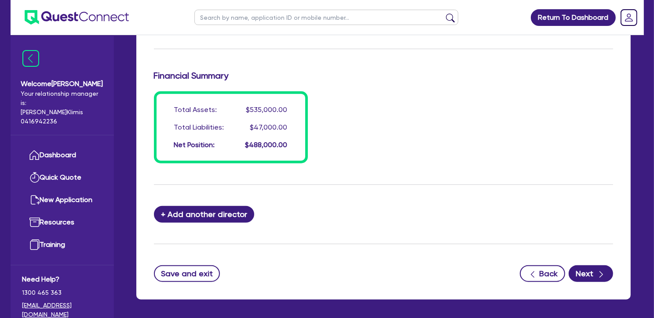
scroll to position [802, 0]
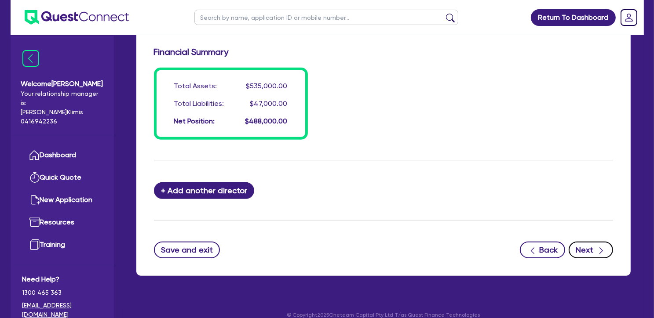
click at [592, 242] on button "Next" at bounding box center [591, 250] width 44 height 17
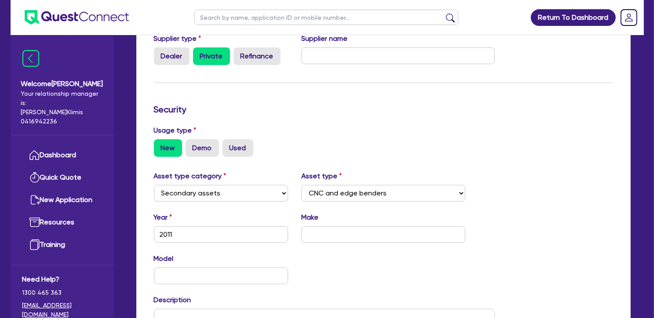
scroll to position [183, 0]
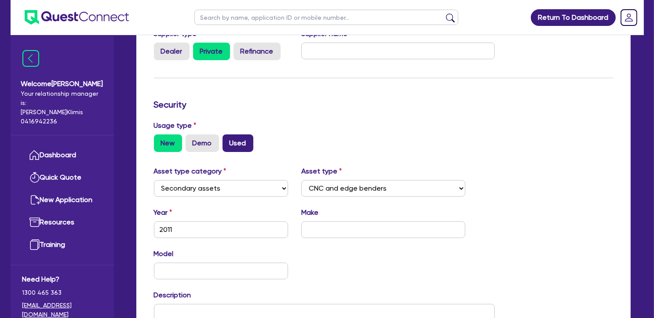
click at [246, 137] on label "Used" at bounding box center [237, 144] width 31 height 18
click at [228, 137] on input "Used" at bounding box center [225, 138] width 6 height 6
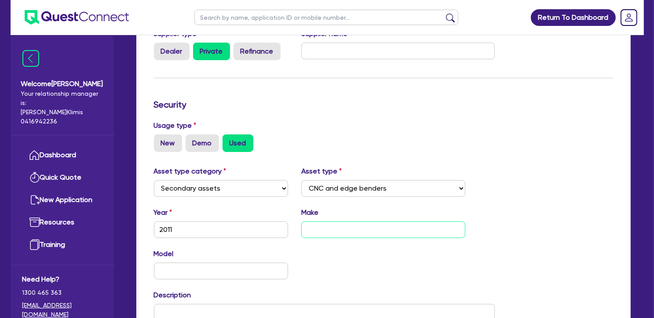
click at [333, 223] on input "text" at bounding box center [383, 230] width 164 height 17
click at [334, 222] on input "text" at bounding box center [383, 230] width 164 height 17
paste input "HYUNDA ILM1800TT SYCNC LATHE"
click at [336, 222] on input "HYUNDA ILM1800TT SYCNC LATHE" at bounding box center [383, 230] width 164 height 17
click at [254, 263] on input "text" at bounding box center [221, 271] width 135 height 17
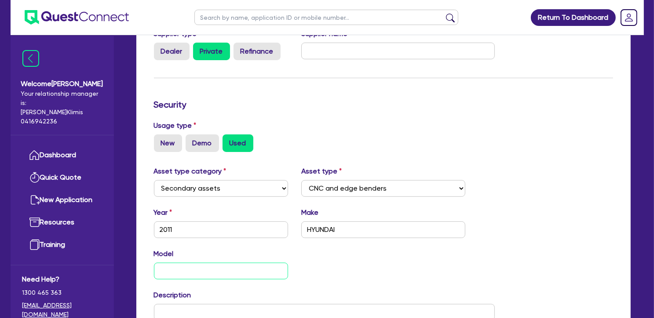
paste input "HYUNDA ILM1800TT SYCNC LATHE"
click at [188, 263] on input "HYUNDA ILM1800TT SYCNC LATHE" at bounding box center [221, 271] width 135 height 17
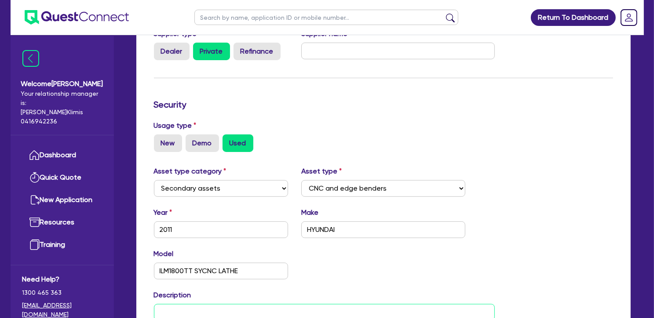
click at [208, 304] on input "text" at bounding box center [324, 312] width 341 height 17
click at [224, 304] on input "text" at bounding box center [324, 312] width 341 height 17
paste input "COMPLETE WITH PROTECH998 BAR FEEDER"
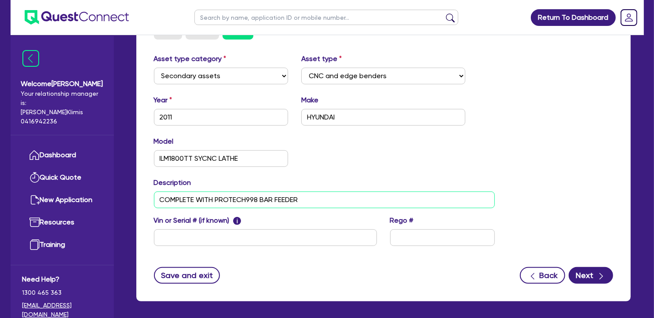
scroll to position [321, 0]
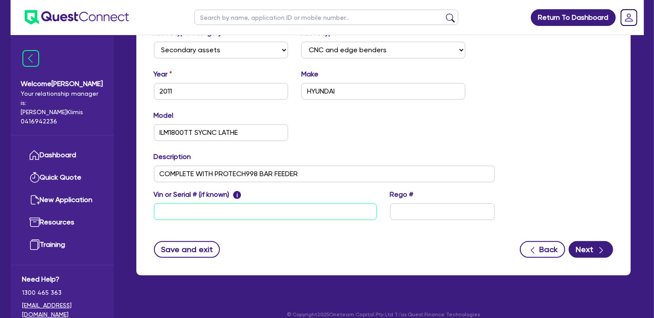
click at [247, 204] on input "text" at bounding box center [265, 212] width 223 height 17
click at [195, 206] on input "text" at bounding box center [265, 212] width 223 height 17
paste input "HYUNDAI SERIALNUMBER:G3795-0027"
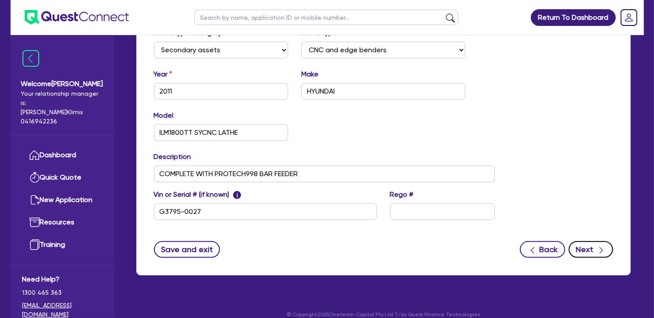
click at [580, 241] on button "Next" at bounding box center [591, 249] width 44 height 17
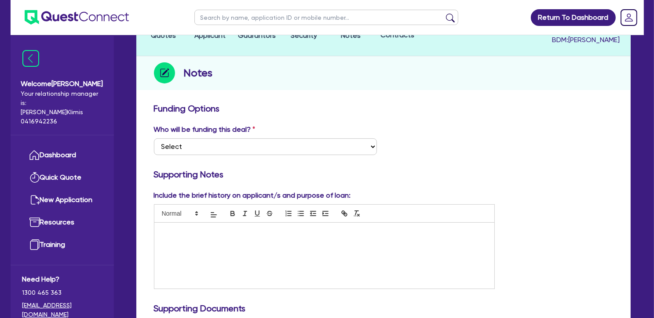
scroll to position [129, 0]
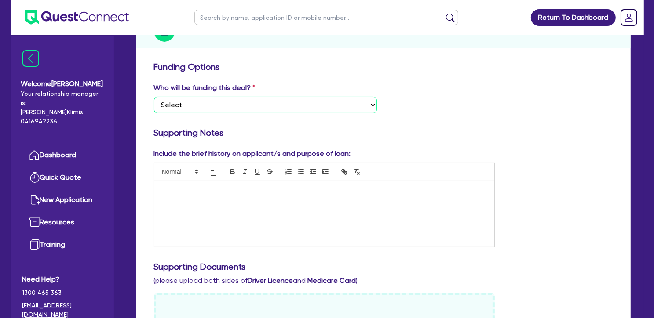
click at [322, 97] on select "Select I want Quest to fund 100% I will fund 100% I will co-fund with Quest Oth…" at bounding box center [265, 105] width 223 height 17
click at [154, 97] on select "Select I want Quest to fund 100% I will fund 100% I will co-fund with Quest Oth…" at bounding box center [265, 105] width 223 height 17
click at [230, 186] on p at bounding box center [324, 190] width 327 height 8
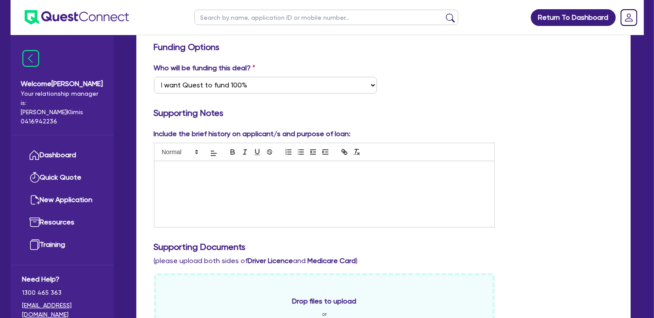
click at [175, 167] on p at bounding box center [324, 171] width 327 height 8
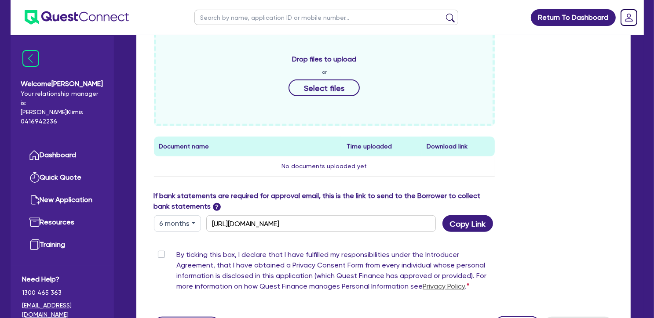
scroll to position [458, 0]
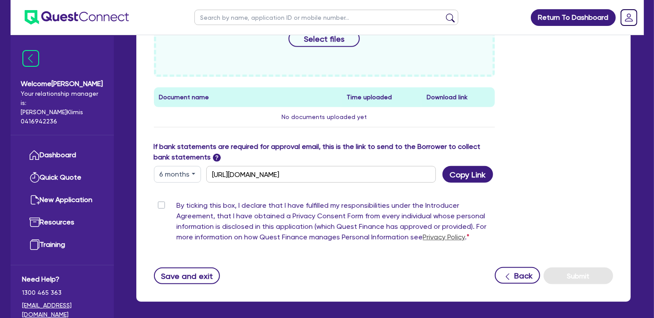
click at [433, 233] on link "Privacy Policy" at bounding box center [444, 237] width 42 height 8
click at [181, 166] on button "6 months" at bounding box center [177, 174] width 47 height 17
click at [294, 182] on div "Funding Options Who will be funding this deal? Select I want Quest to fund 100%…" at bounding box center [383, 9] width 459 height 552
click at [470, 166] on button "Copy Link" at bounding box center [467, 174] width 51 height 17
click at [550, 167] on div "If bank statements are required for approval email, this is the link to send to…" at bounding box center [383, 162] width 472 height 41
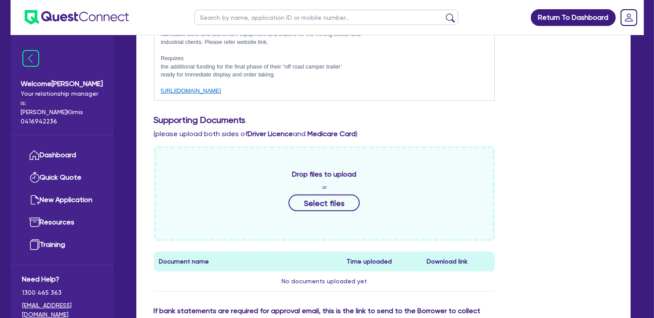
scroll to position [292, 0]
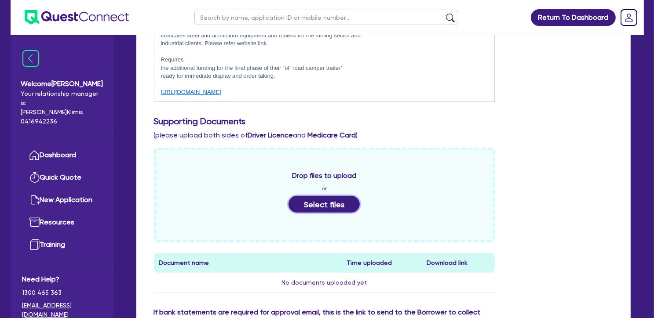
click at [319, 197] on button "Select files" at bounding box center [323, 204] width 71 height 17
click at [324, 196] on button "Select files" at bounding box center [323, 204] width 71 height 17
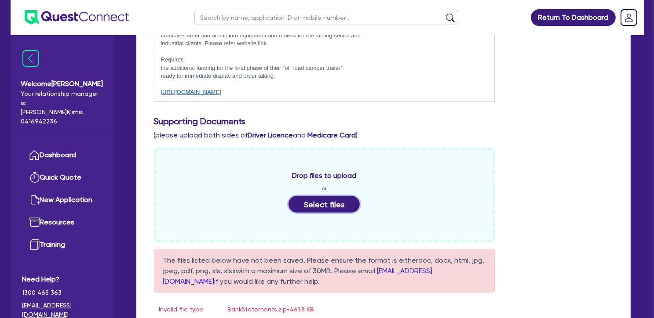
click at [333, 196] on button "Select files" at bounding box center [323, 204] width 71 height 17
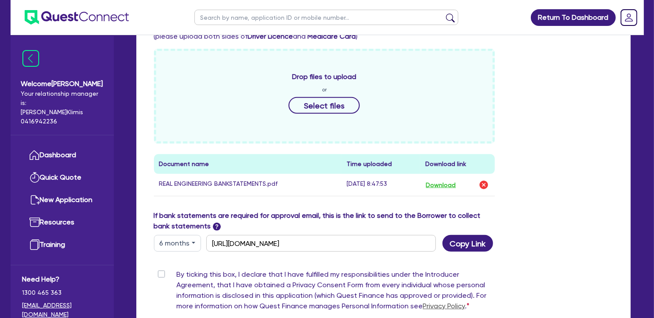
scroll to position [394, 0]
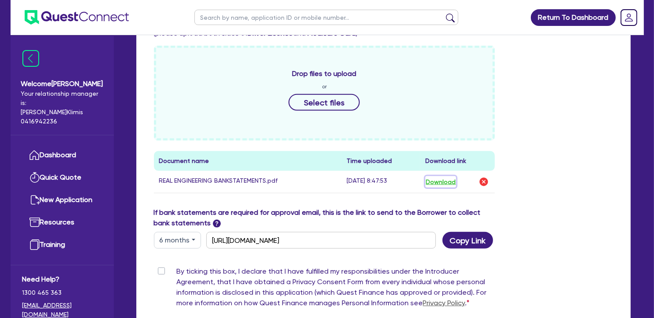
click at [449, 176] on button "Download" at bounding box center [440, 181] width 31 height 11
click at [572, 208] on div "If bank statements are required for approval email, this is the link to send to…" at bounding box center [383, 228] width 472 height 41
click at [317, 98] on button "Select files" at bounding box center [323, 102] width 71 height 17
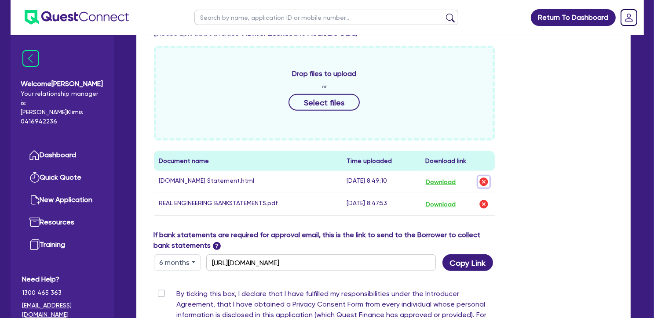
click at [483, 177] on img "button" at bounding box center [483, 182] width 11 height 11
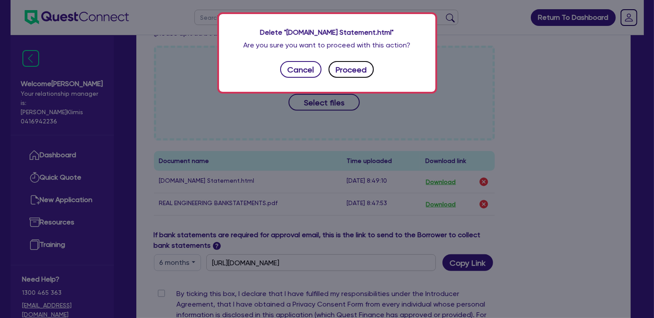
click at [355, 72] on button "Proceed" at bounding box center [351, 69] width 46 height 17
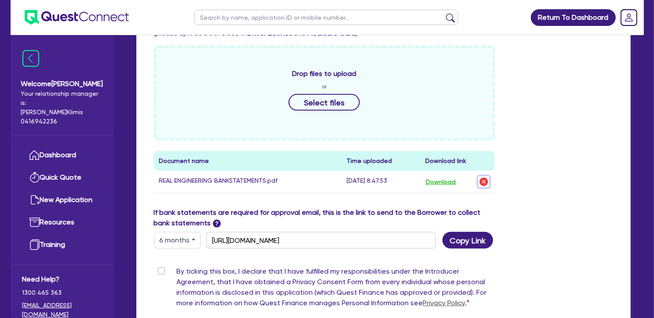
click at [485, 177] on img "button" at bounding box center [483, 182] width 11 height 11
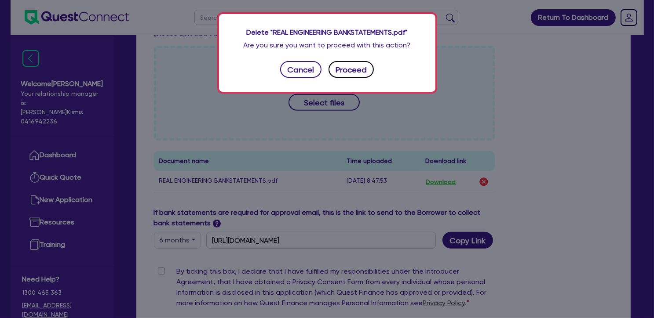
click at [357, 70] on button "Proceed" at bounding box center [351, 69] width 46 height 17
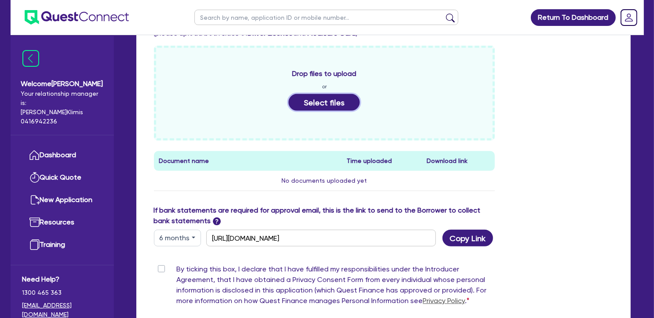
click at [343, 94] on button "Select files" at bounding box center [323, 102] width 71 height 17
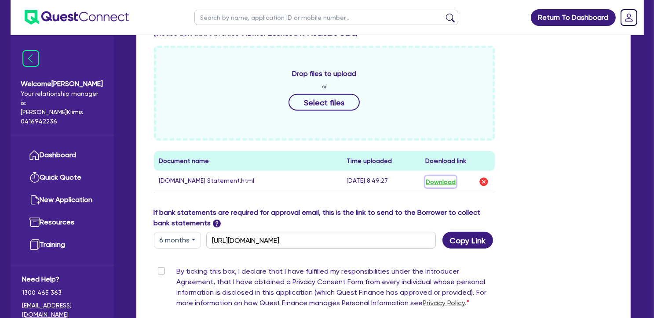
click at [447, 176] on button "Download" at bounding box center [440, 181] width 31 height 11
click at [614, 139] on div "Drop files to upload or Select files Document name Time uploaded Download link …" at bounding box center [383, 127] width 472 height 162
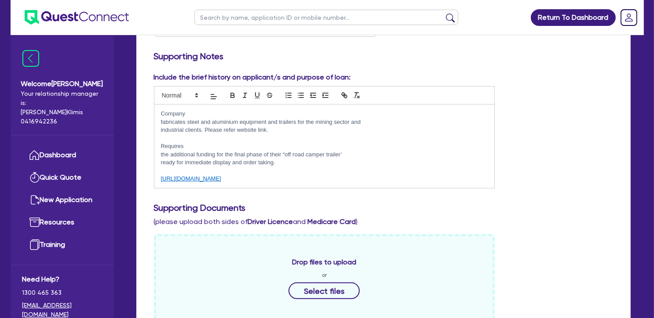
scroll to position [203, 0]
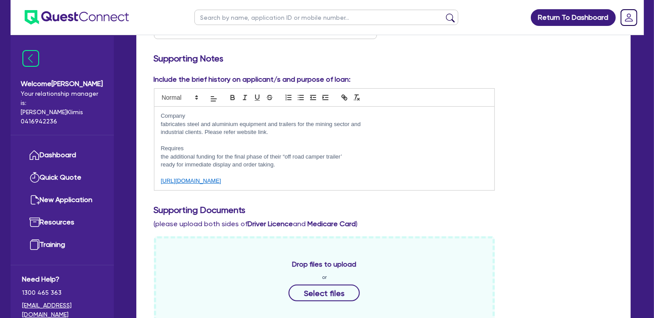
click at [188, 112] on p "Company" at bounding box center [324, 116] width 327 height 8
click at [161, 120] on p "fabricates steel and aluminium equipment and trailers for the mining sector and" at bounding box center [324, 124] width 327 height 8
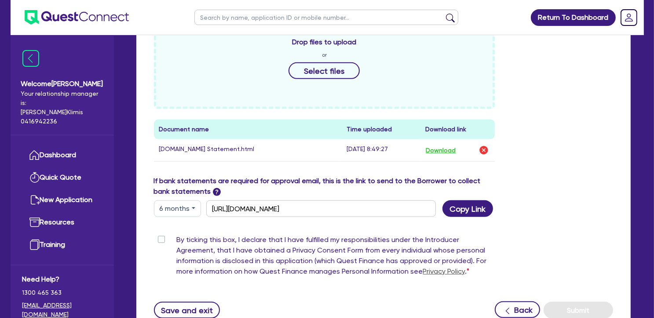
scroll to position [405, 0]
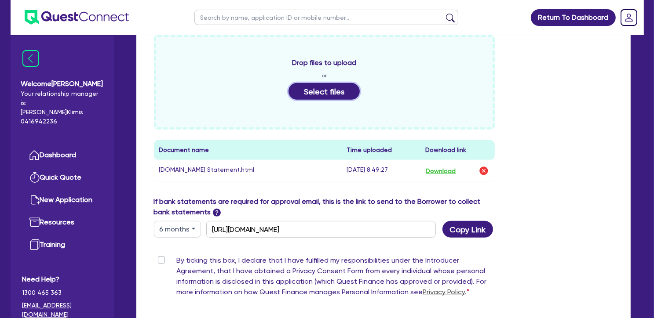
click at [336, 84] on button "Select files" at bounding box center [323, 91] width 71 height 17
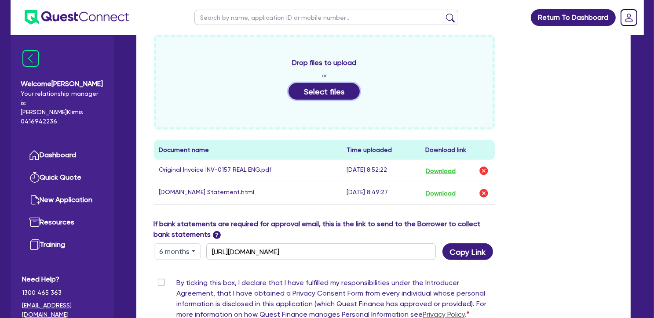
click at [336, 83] on button "Select files" at bounding box center [323, 91] width 71 height 17
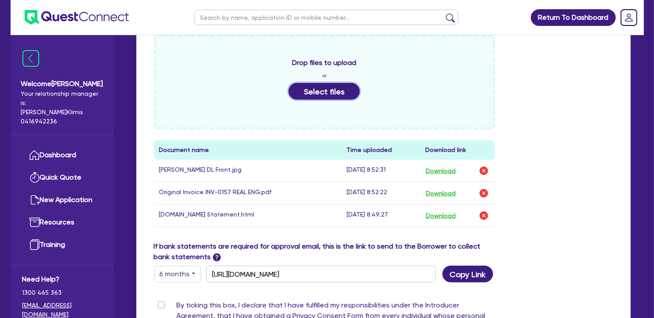
click at [327, 83] on button "Select files" at bounding box center [323, 91] width 71 height 17
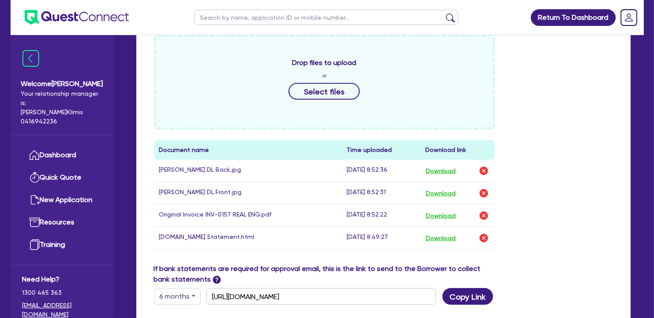
drag, startPoint x: 653, startPoint y: 180, endPoint x: 644, endPoint y: 228, distance: 48.4
click at [644, 228] on div "Return To Dashboard Edit Profile Logout Welcome [PERSON_NAME] Your relationship…" at bounding box center [327, 36] width 654 height 883
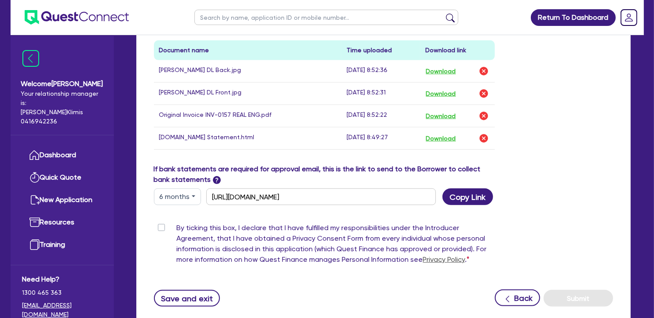
scroll to position [496, 0]
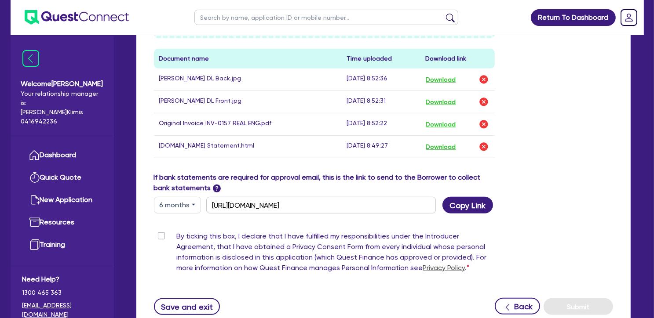
click at [177, 231] on label "By ticking this box, I declare that I have fulfilled my responsibilities under …" at bounding box center [336, 254] width 318 height 46
click at [161, 231] on input "By ticking this box, I declare that I have fulfilled my responsibilities under …" at bounding box center [157, 235] width 7 height 8
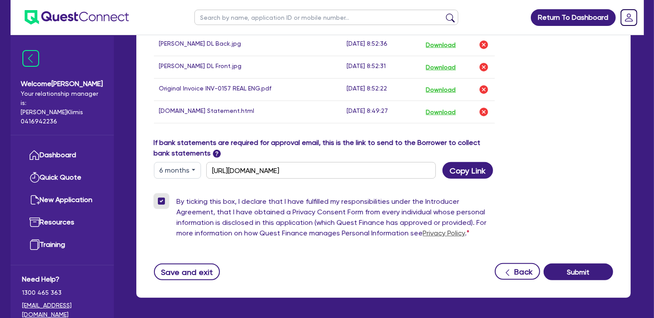
scroll to position [541, 0]
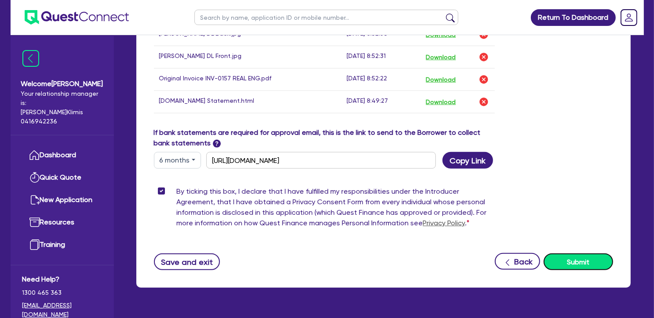
click at [578, 254] on button "Submit" at bounding box center [577, 262] width 69 height 17
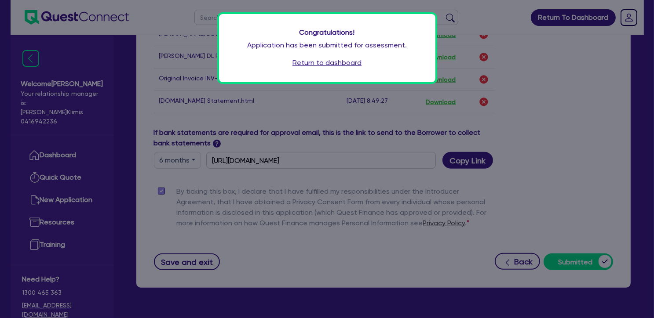
click at [338, 58] on link "Return to dashboard" at bounding box center [326, 63] width 69 height 11
